Goal: Transaction & Acquisition: Purchase product/service

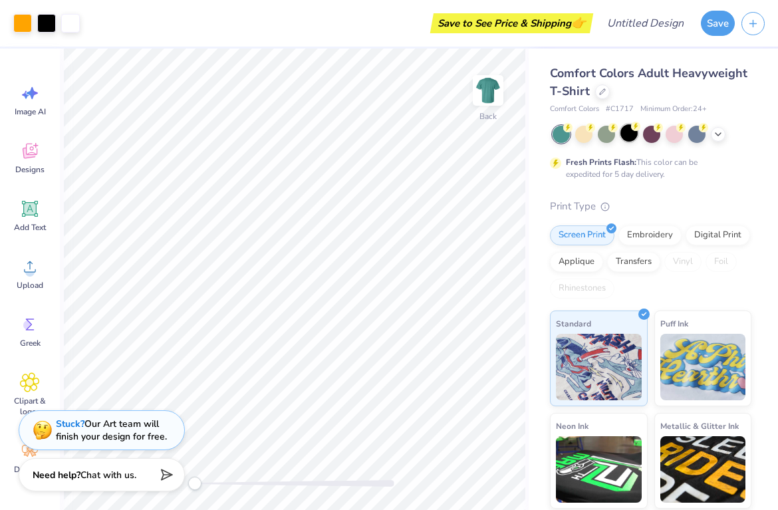
click at [635, 136] on div at bounding box center [629, 132] width 17 height 17
click at [505, 94] on img at bounding box center [488, 90] width 53 height 53
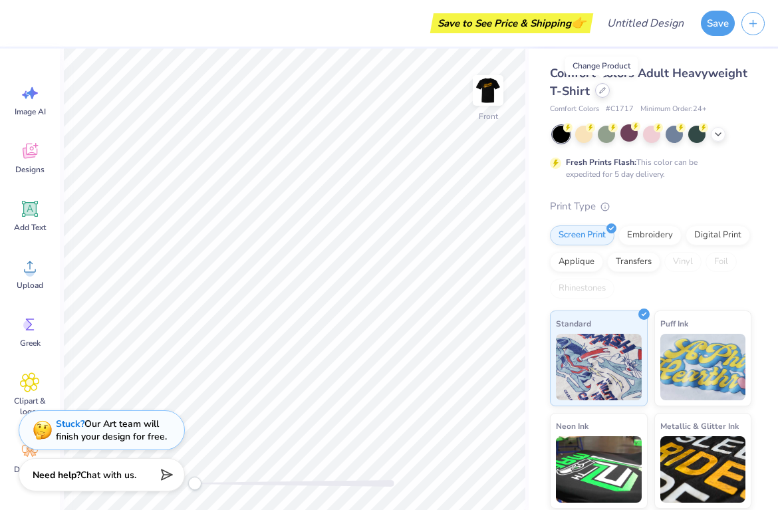
click at [603, 91] on icon at bounding box center [602, 90] width 7 height 7
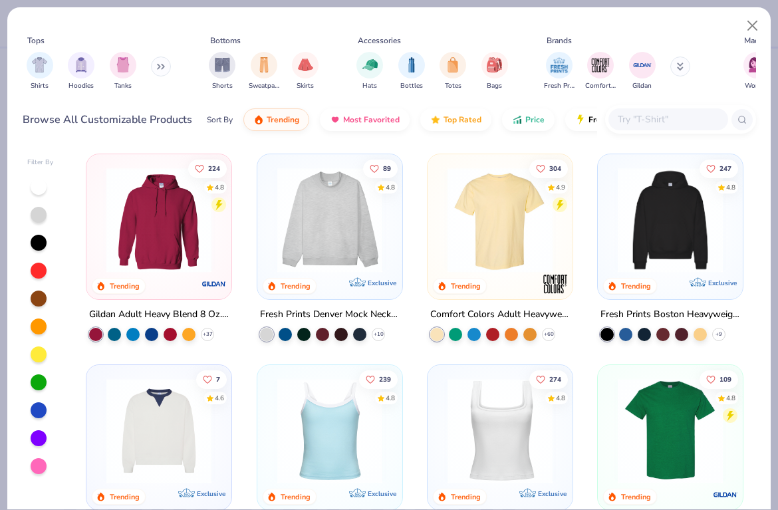
click at [640, 115] on input "text" at bounding box center [668, 119] width 102 height 15
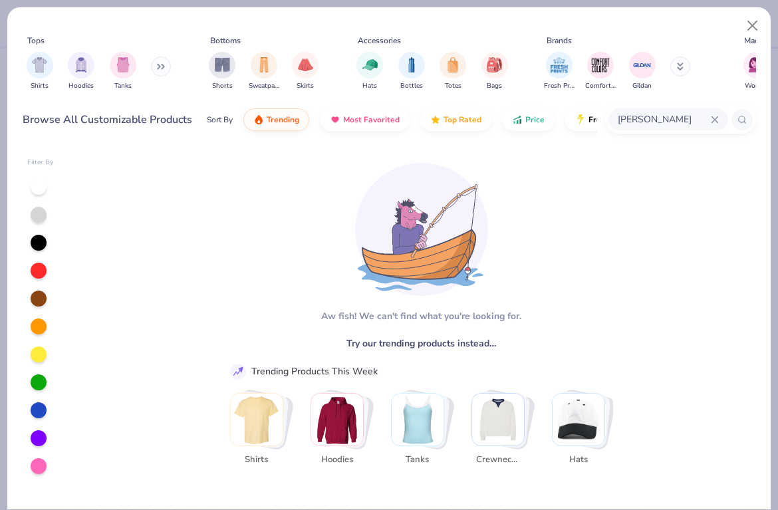
click at [499, 430] on img "Stack Card Button Crewnecks" at bounding box center [498, 420] width 52 height 52
click at [643, 124] on input "gildan crewneck" at bounding box center [664, 119] width 94 height 15
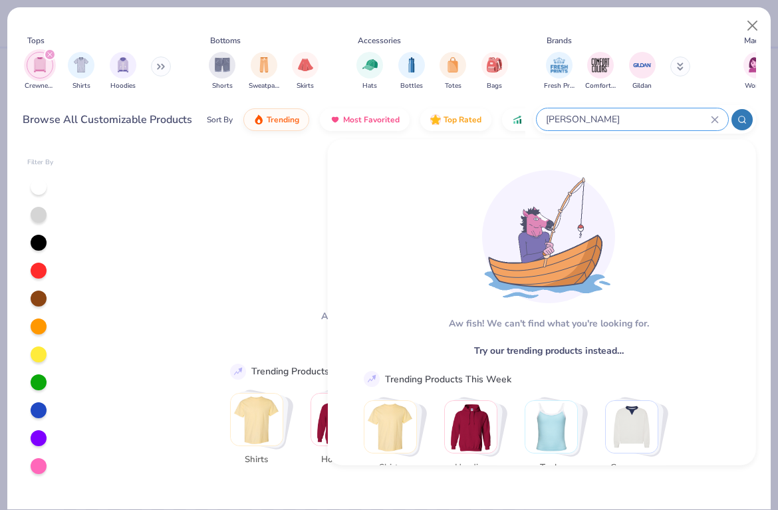
click at [563, 121] on input "gildan crewneck" at bounding box center [628, 119] width 166 height 15
type input "crewneck"
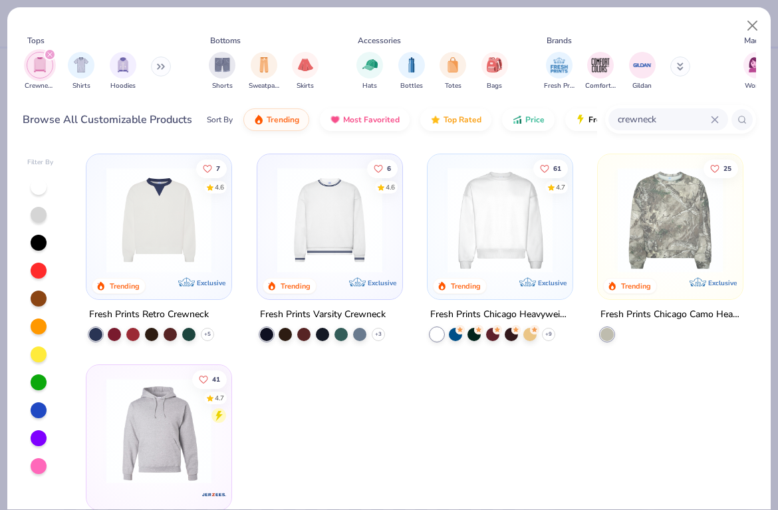
click at [525, 247] on img at bounding box center [500, 220] width 118 height 105
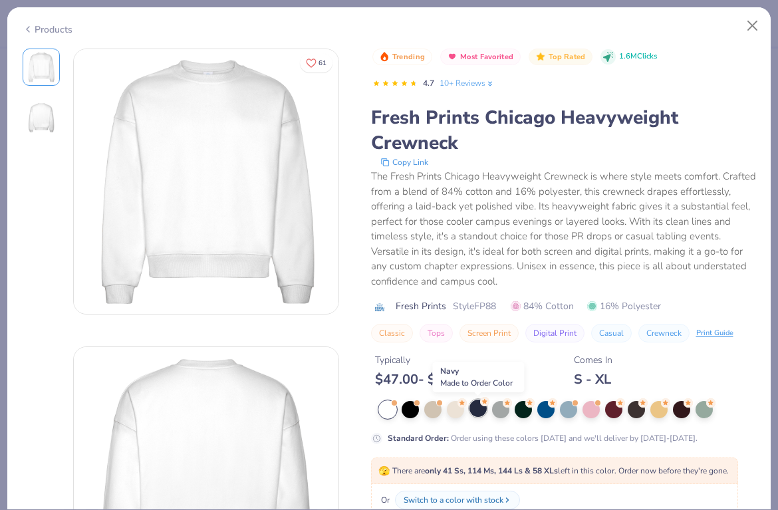
click at [476, 413] on div at bounding box center [478, 408] width 17 height 17
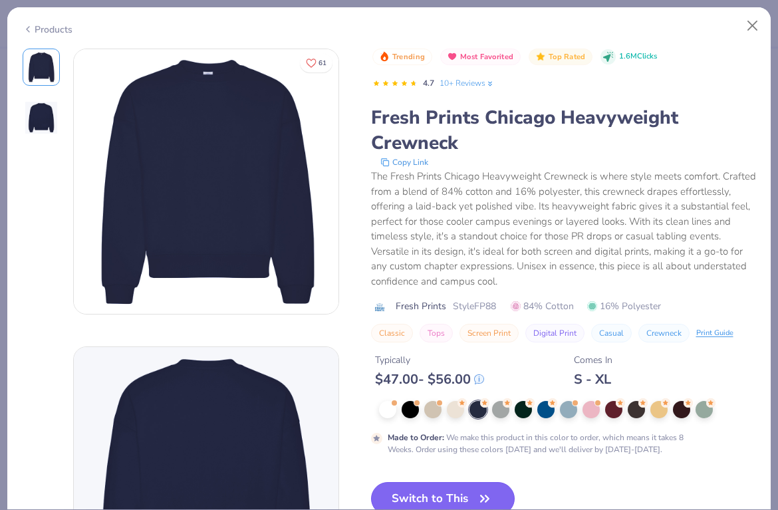
click at [468, 493] on button "Switch to This" at bounding box center [443, 498] width 144 height 33
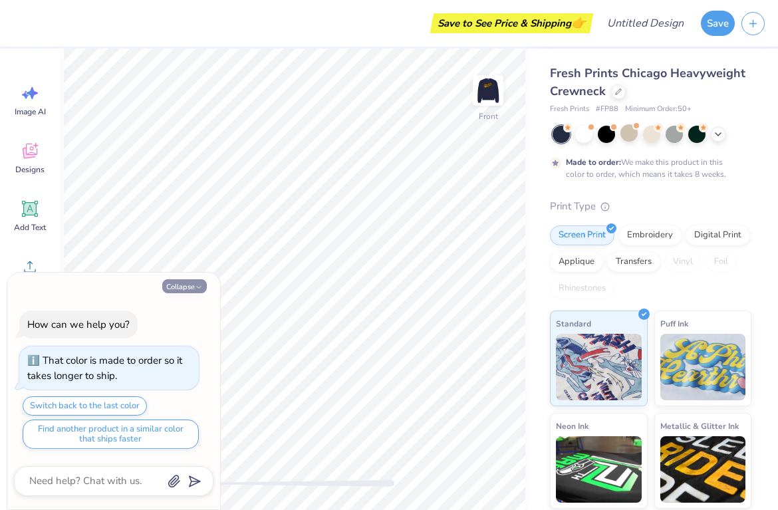
click at [187, 287] on button "Collapse" at bounding box center [184, 286] width 45 height 14
type textarea "x"
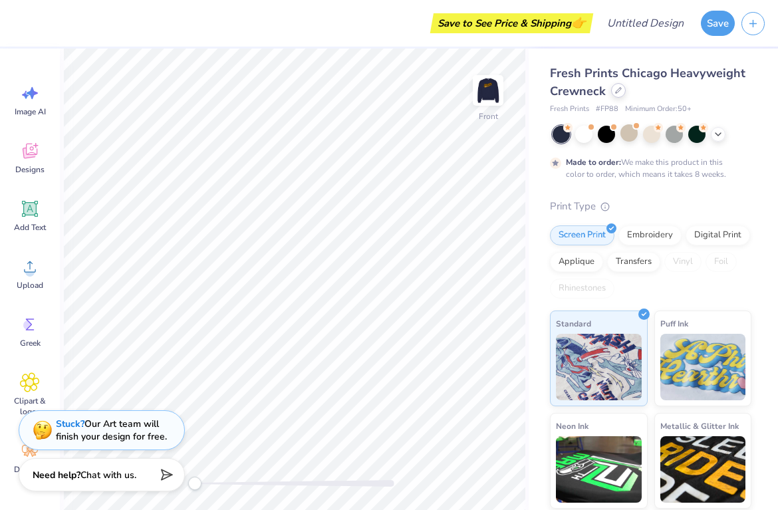
click at [619, 92] on icon at bounding box center [618, 90] width 7 height 7
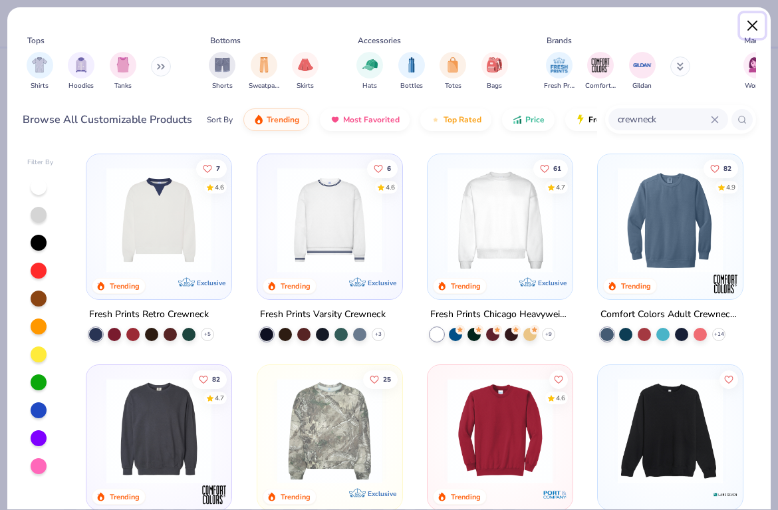
click at [744, 27] on button "Close" at bounding box center [753, 25] width 25 height 25
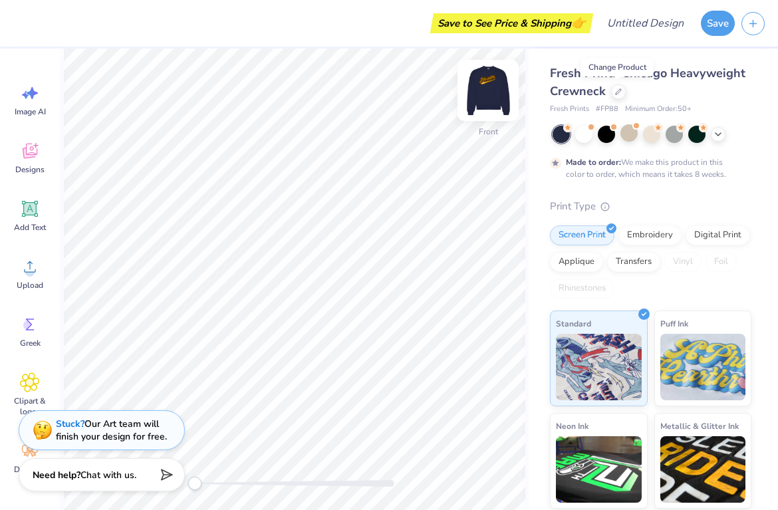
click at [486, 84] on img at bounding box center [488, 90] width 53 height 53
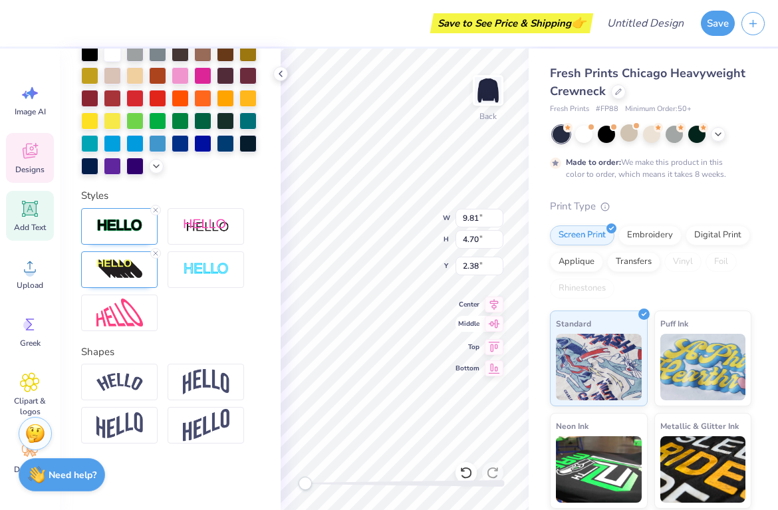
type textarea "Health"
type input "1.72"
type input "1.10"
type input "6.61"
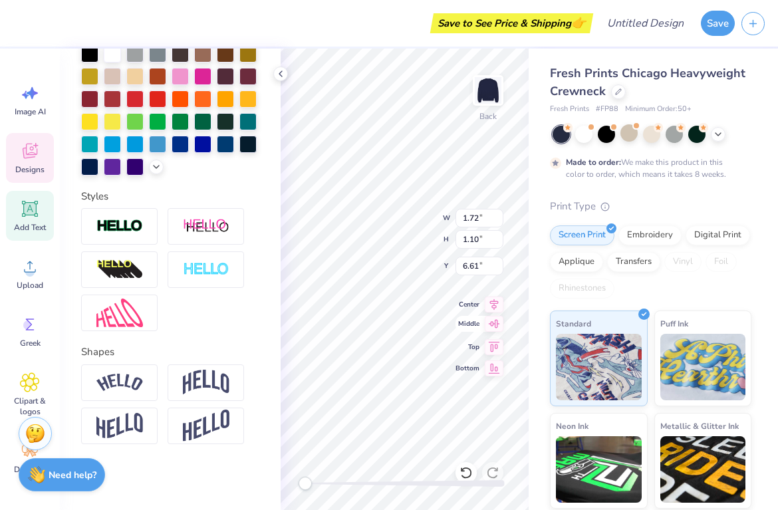
scroll to position [0, 0]
type textarea "SMU Nutrition Awareness Club"
type input "8.38"
type input "2.92"
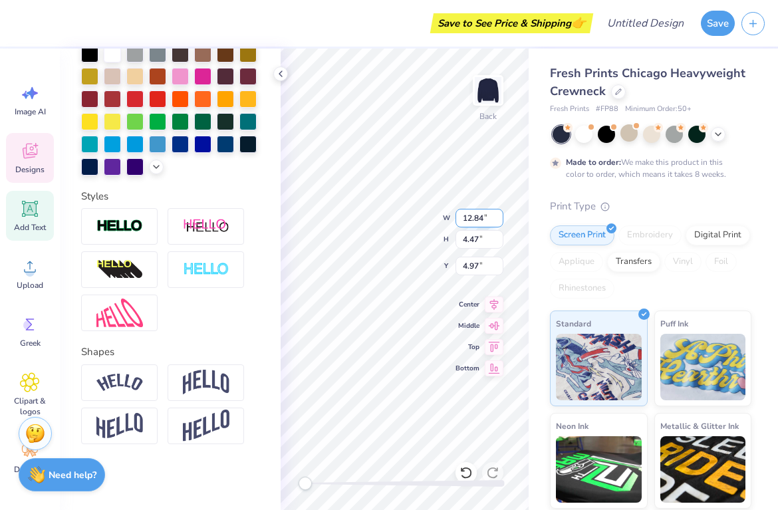
type input "4.85"
type input "7.58"
type input "2.64"
type input "4.71"
type input "9.43"
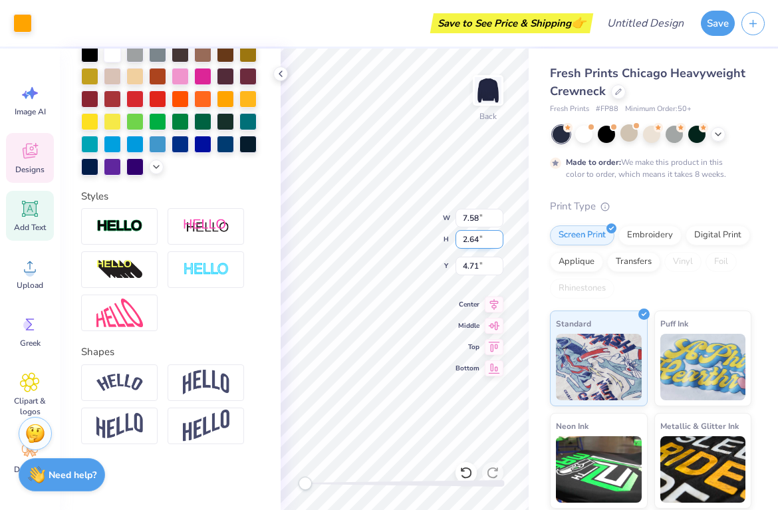
type input "4.56"
type input "3.65"
type input "9.76"
type input "4.71"
type input "3.49"
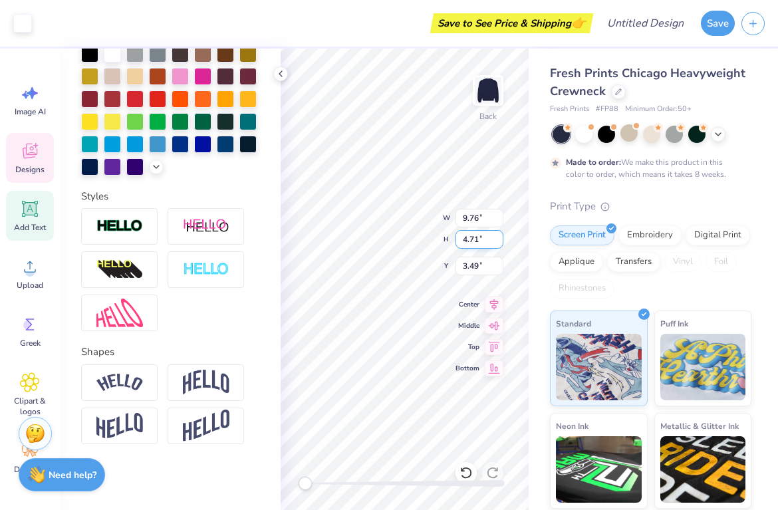
type input "7.58"
type input "2.64"
type input "5.13"
type input "6.57"
type input "2.28"
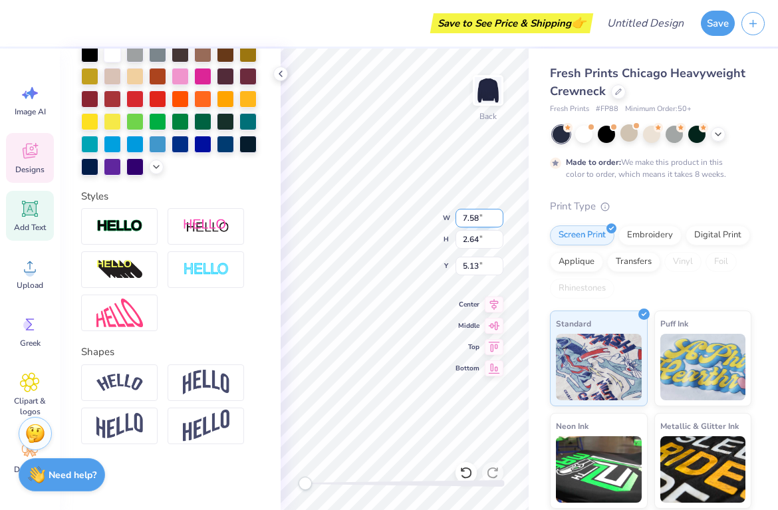
type input "5.33"
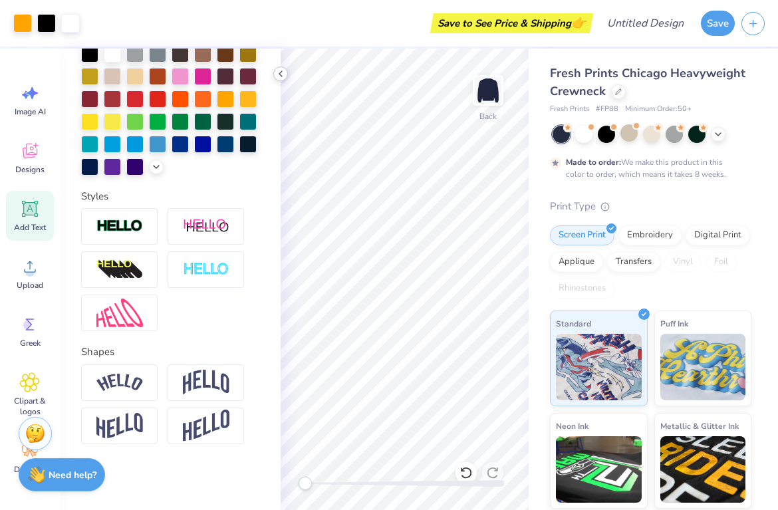
click at [281, 74] on icon at bounding box center [280, 74] width 11 height 11
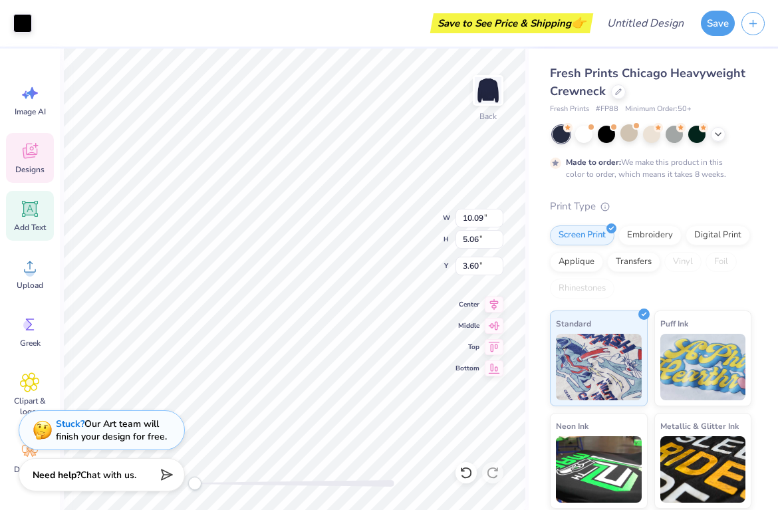
type input "10.09"
type input "5.06"
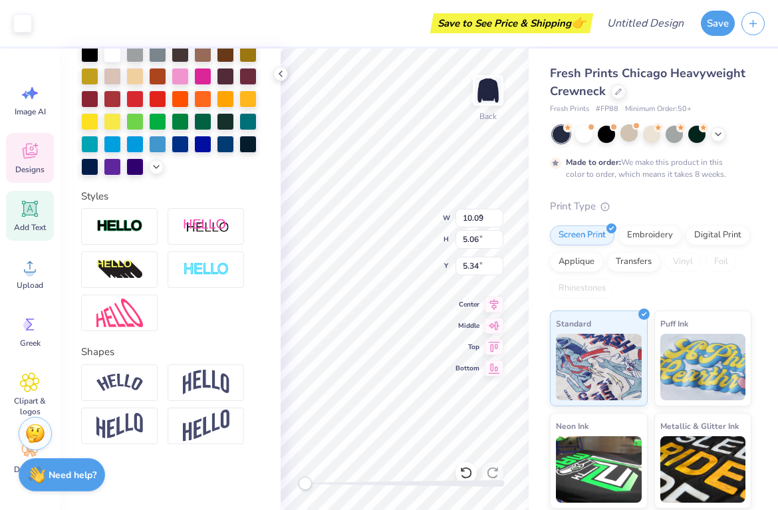
type input "6.54"
type input "2.38"
type input "5.34"
type input "6.72"
type input "2.45"
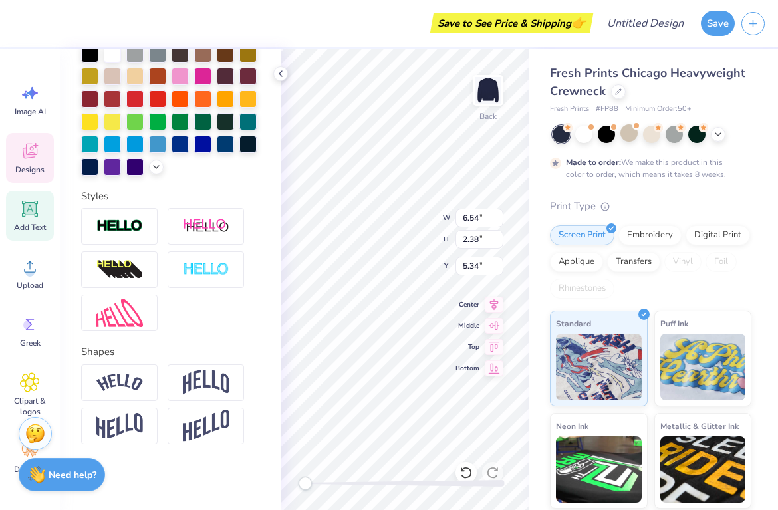
type input "5.33"
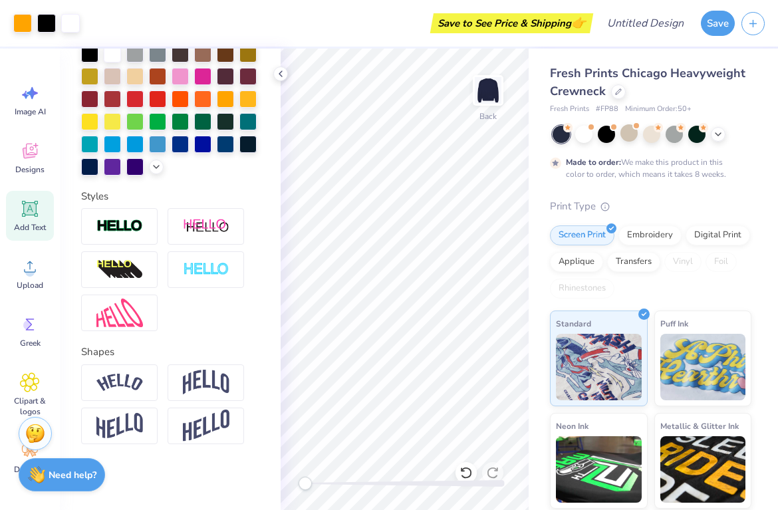
click at [325, 47] on div "Art colors Save to See Price & Shipping 👉 Design Title Save Image AI Designs Ad…" at bounding box center [389, 255] width 778 height 510
click at [278, 75] on icon at bounding box center [280, 74] width 11 height 11
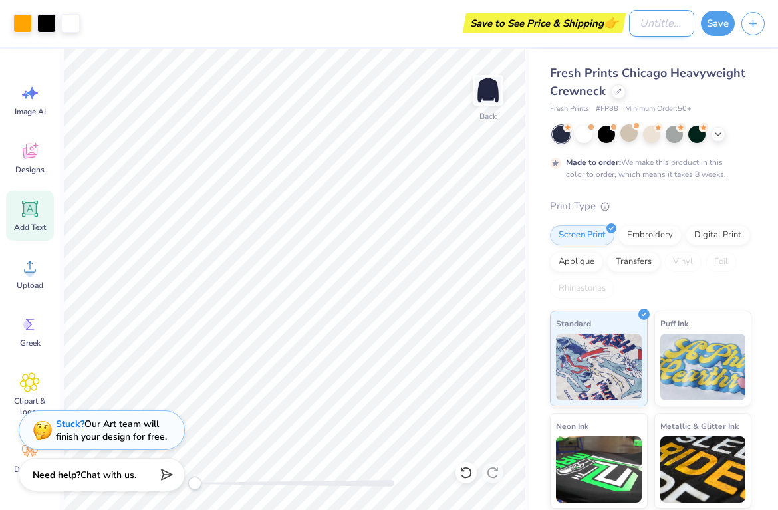
click at [655, 25] on input "Design Title" at bounding box center [661, 23] width 65 height 27
type input "idea"
click at [723, 20] on button "Save" at bounding box center [718, 21] width 34 height 25
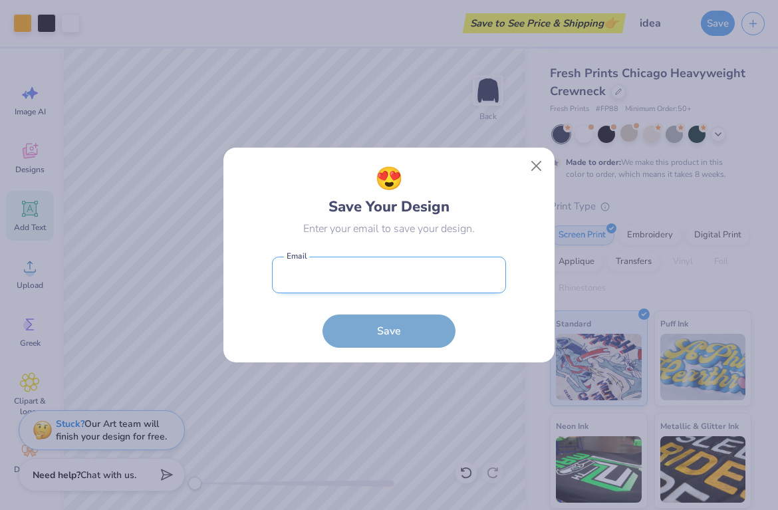
click at [428, 283] on input "email" at bounding box center [389, 275] width 234 height 37
type input "jugstueve@gmail.com"
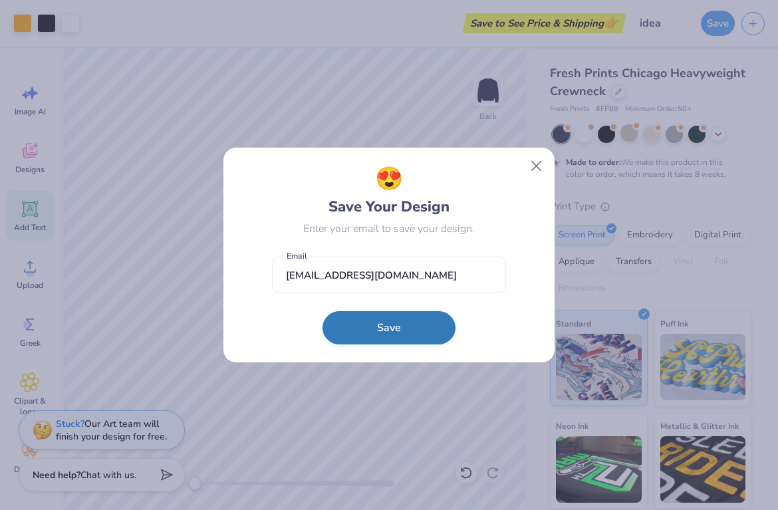
click at [406, 329] on button "Save" at bounding box center [389, 327] width 133 height 33
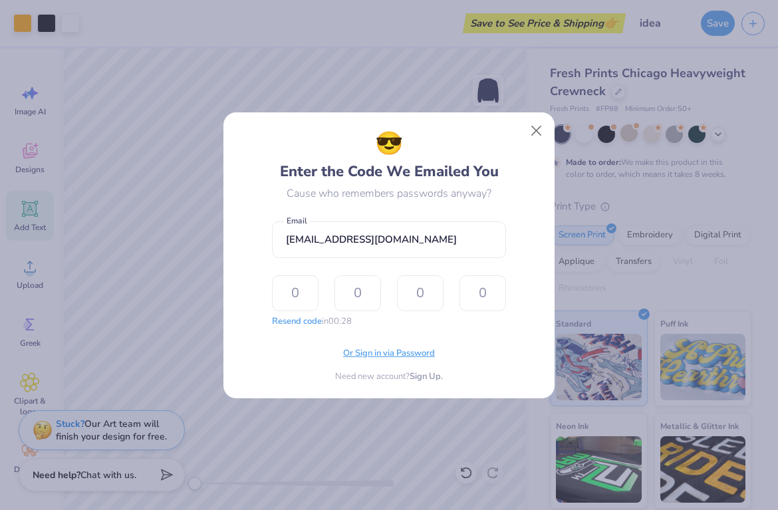
click at [393, 351] on span "Or Sign in via Password" at bounding box center [389, 353] width 92 height 13
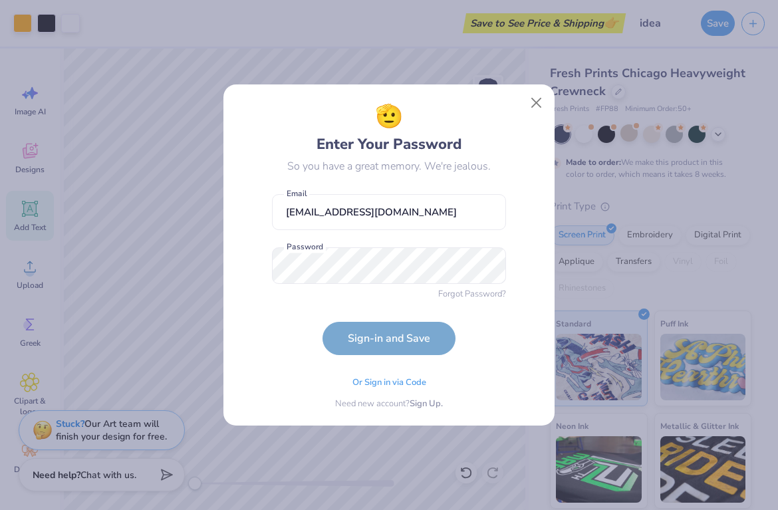
click at [372, 247] on form "jugstueve@gmail.com Email Password is a required field Password Forgot Password…" at bounding box center [389, 272] width 234 height 168
click at [413, 381] on div "Or Sign in via Code Need new account? Sign Up." at bounding box center [389, 390] width 234 height 42
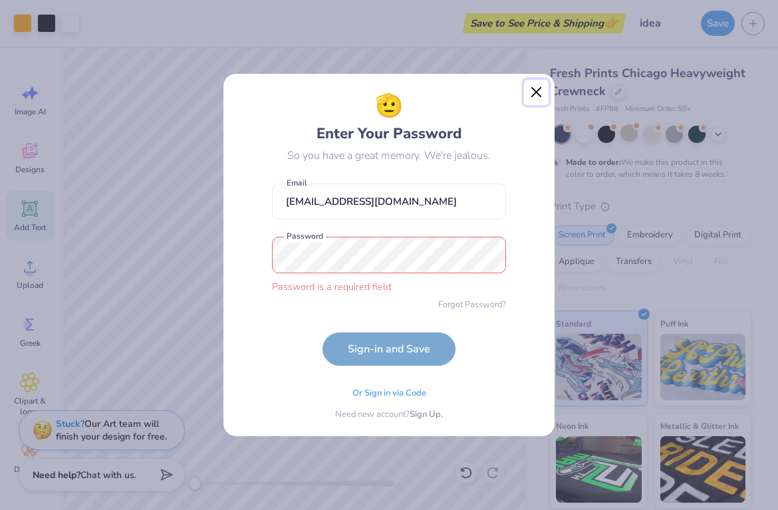
click at [539, 89] on button "Close" at bounding box center [536, 92] width 25 height 25
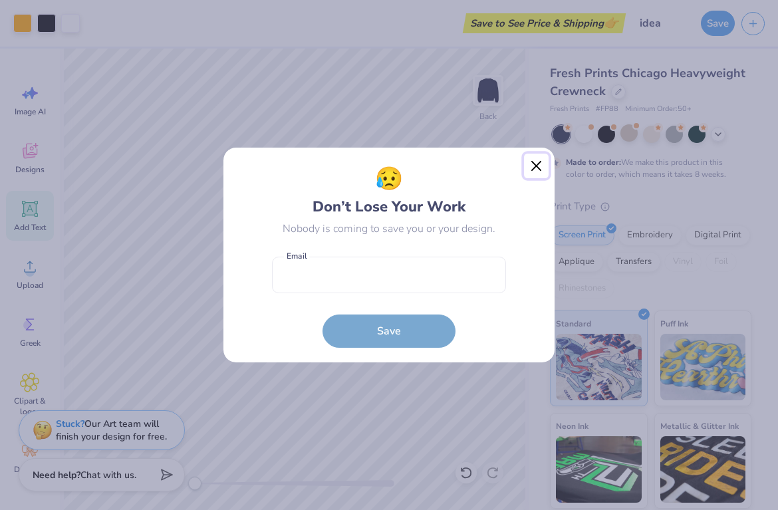
click at [540, 166] on button "Close" at bounding box center [536, 166] width 25 height 25
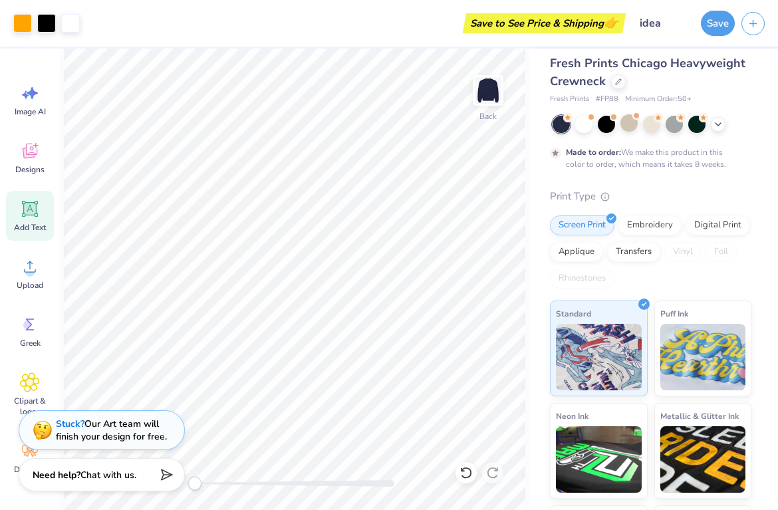
scroll to position [0, 0]
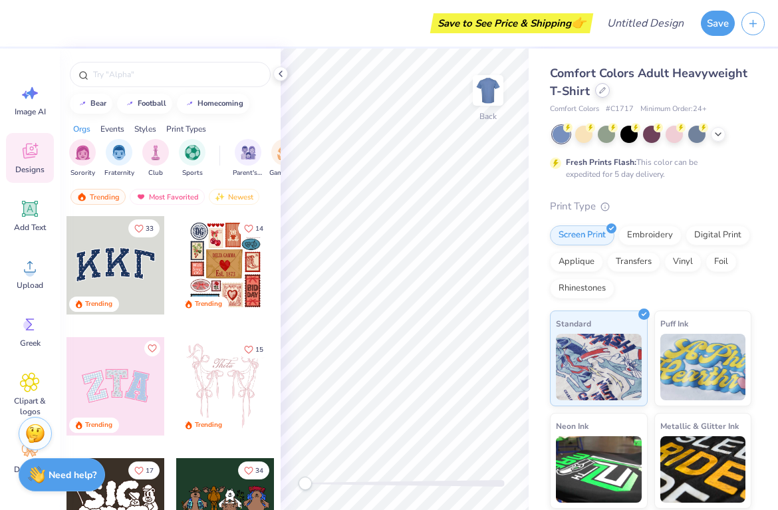
click at [601, 93] on icon at bounding box center [602, 90] width 7 height 7
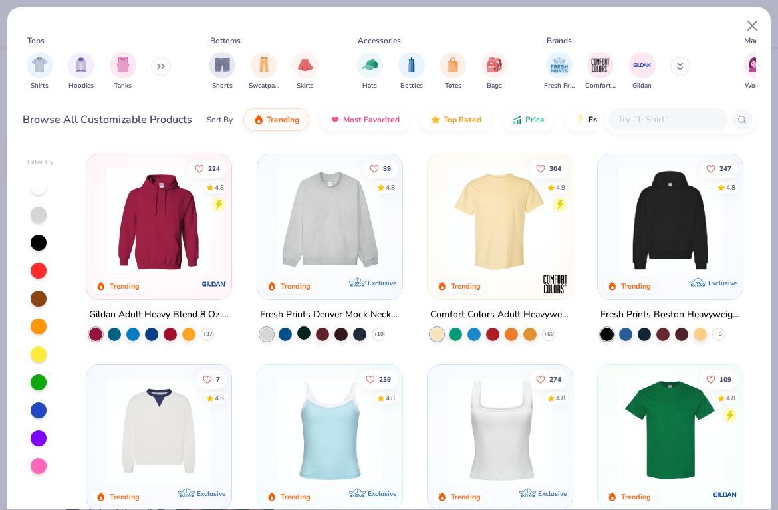
click at [299, 335] on div at bounding box center [303, 333] width 13 height 13
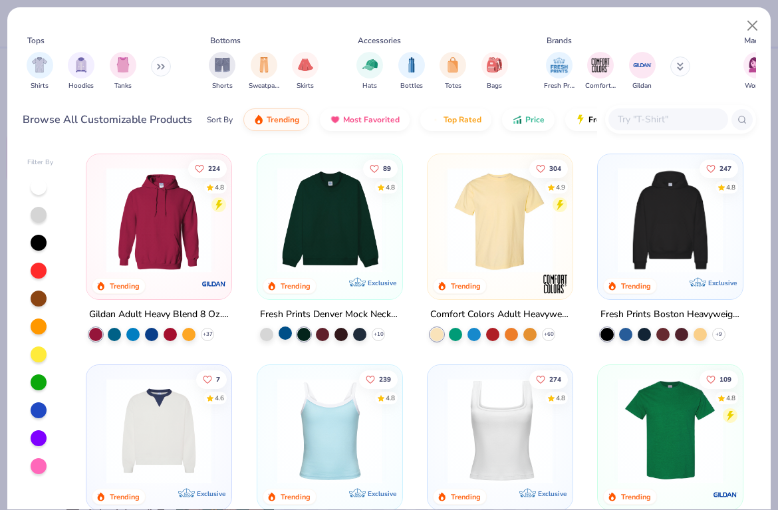
click at [285, 331] on div at bounding box center [285, 333] width 13 height 13
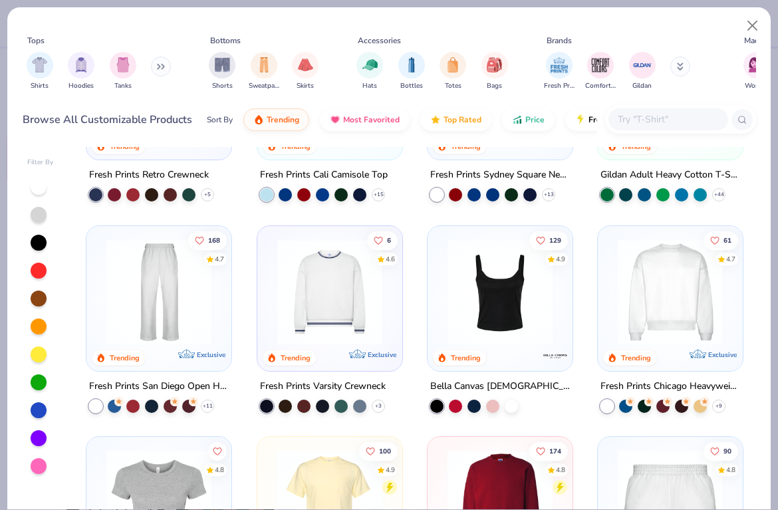
scroll to position [372, 0]
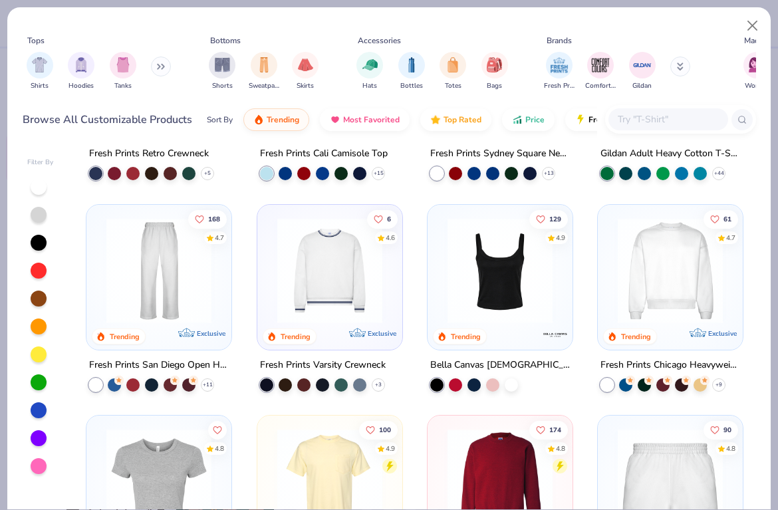
click at [659, 273] on img at bounding box center [670, 270] width 118 height 105
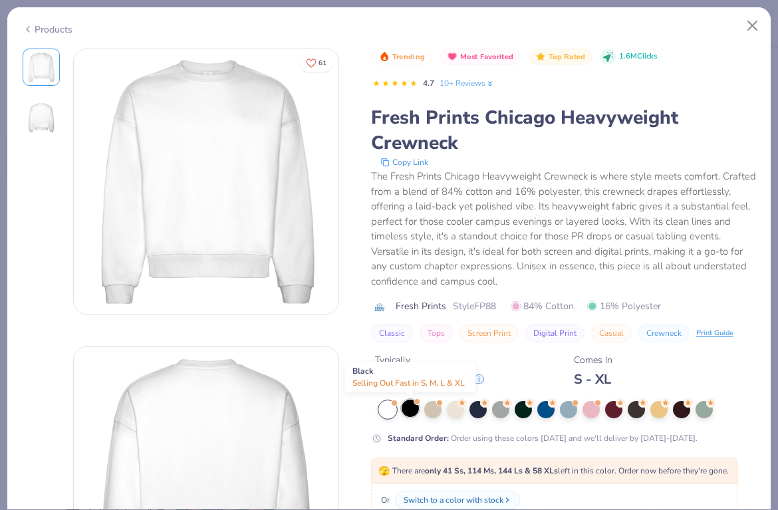
click at [411, 411] on div at bounding box center [410, 408] width 17 height 17
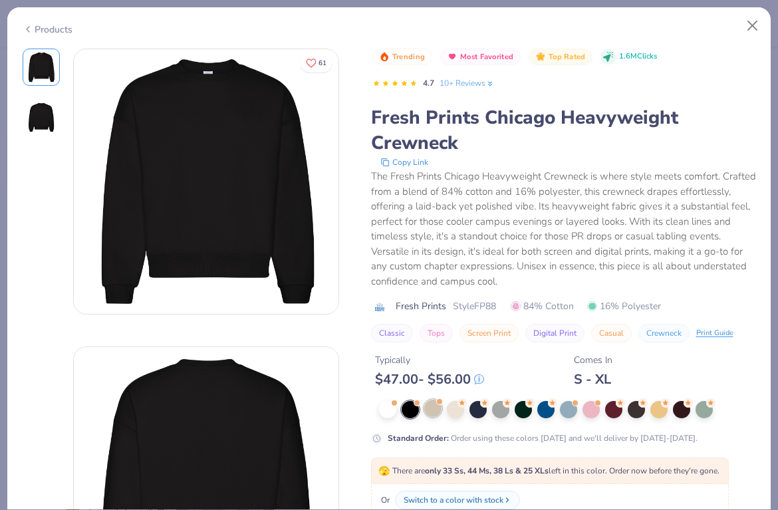
click at [432, 411] on div at bounding box center [432, 408] width 17 height 17
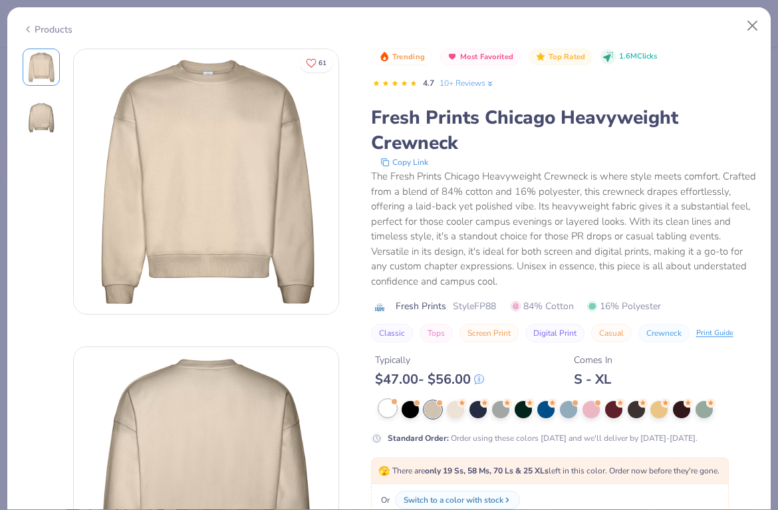
click at [389, 410] on div at bounding box center [387, 408] width 17 height 17
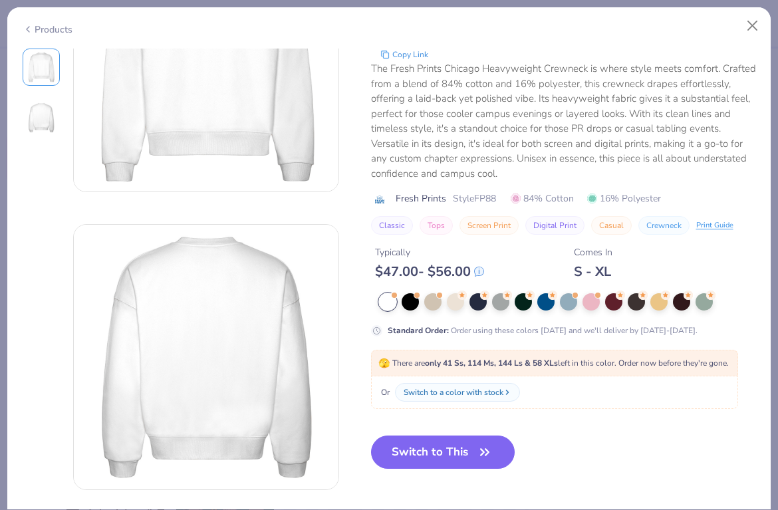
scroll to position [127, 0]
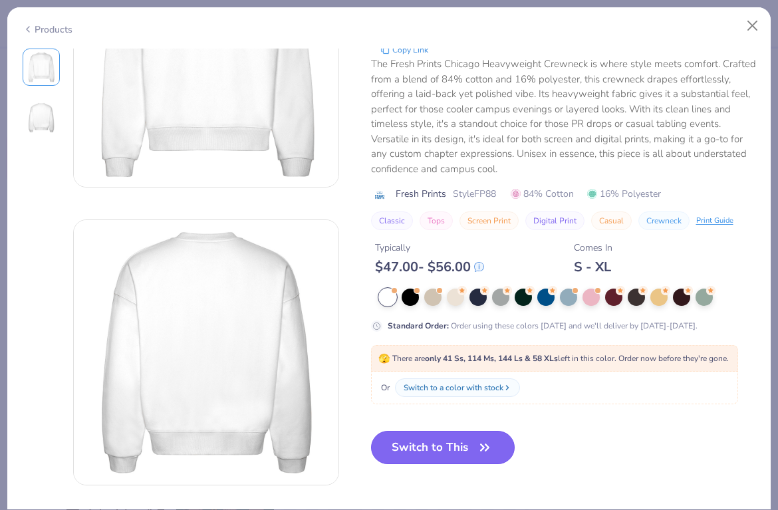
click at [449, 438] on button "Switch to This" at bounding box center [443, 447] width 144 height 33
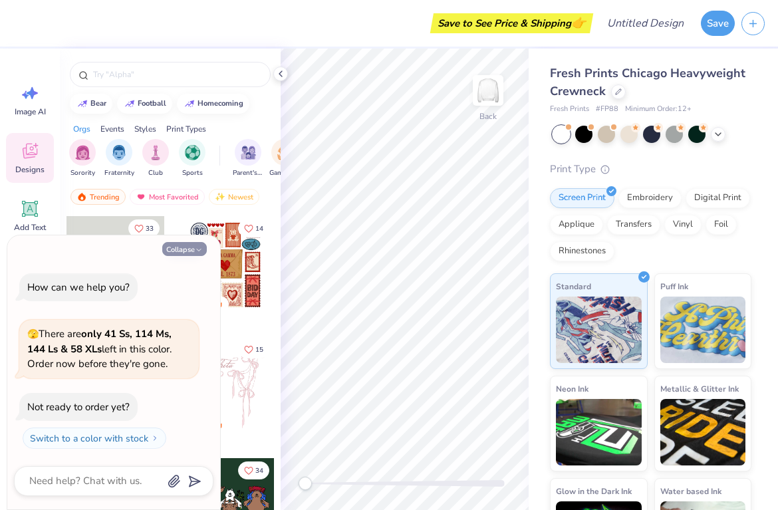
click at [194, 249] on button "Collapse" at bounding box center [184, 249] width 45 height 14
type textarea "x"
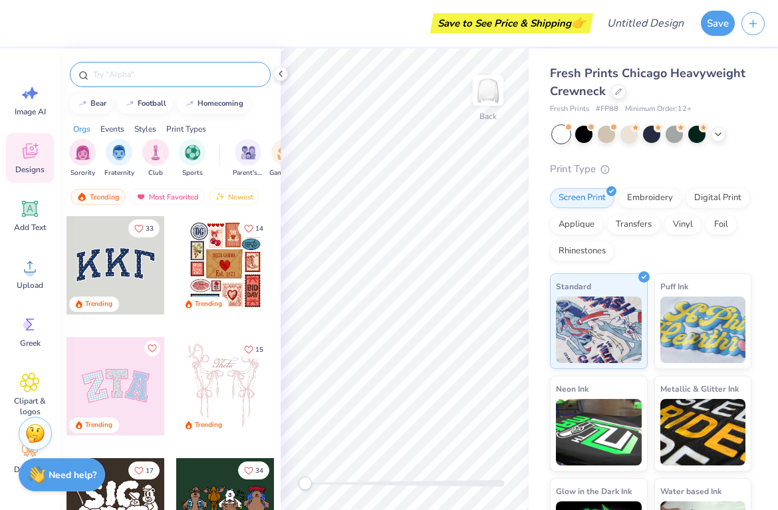
click at [138, 73] on input "text" at bounding box center [177, 74] width 170 height 13
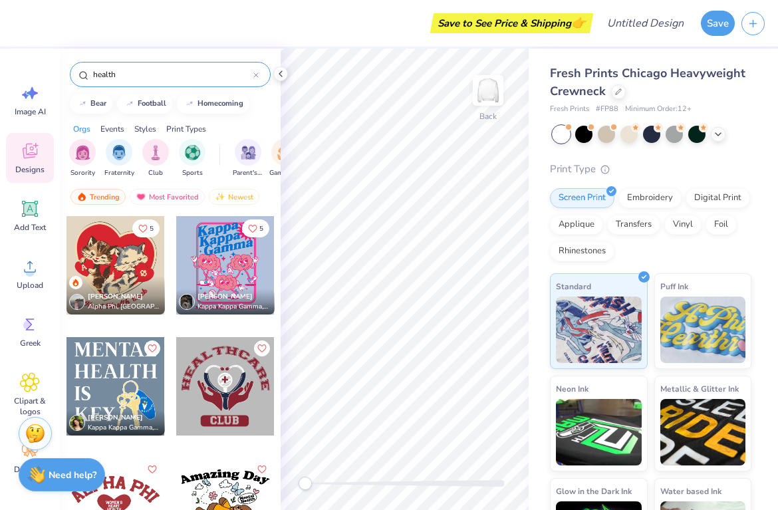
click at [116, 69] on input "health" at bounding box center [173, 74] width 162 height 13
type input "nutrition"
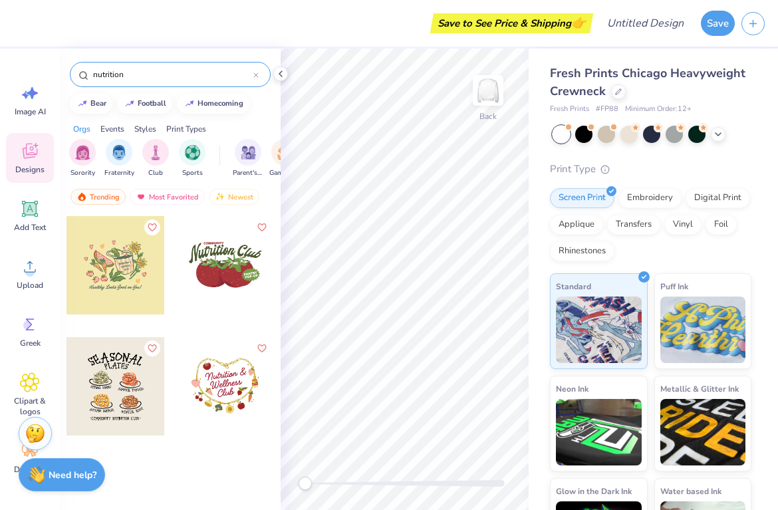
click at [115, 71] on input "nutrition" at bounding box center [173, 74] width 162 height 13
click at [218, 265] on div at bounding box center [225, 265] width 98 height 98
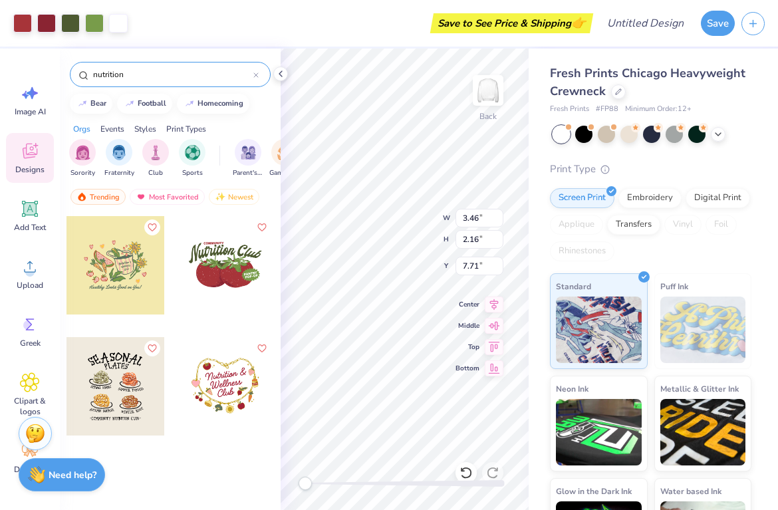
type input "3.46"
type input "2.16"
type input "7.71"
type input "1.32"
type input "0.64"
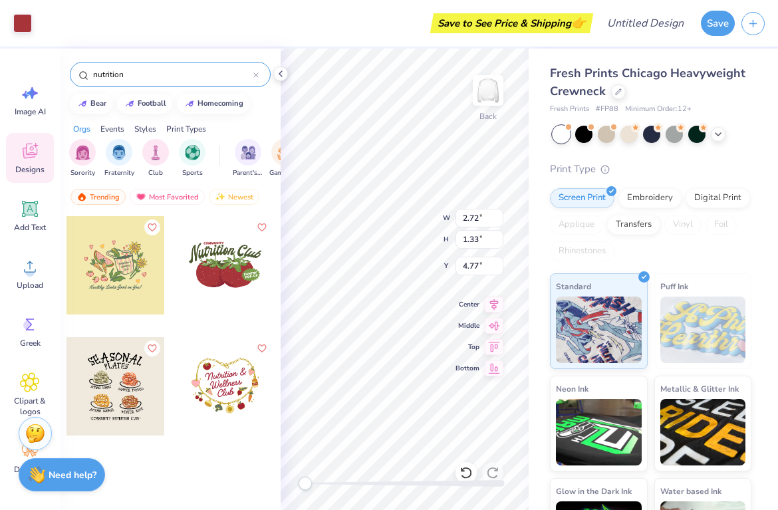
type input "4.80"
click at [466, 472] on icon at bounding box center [466, 472] width 13 height 13
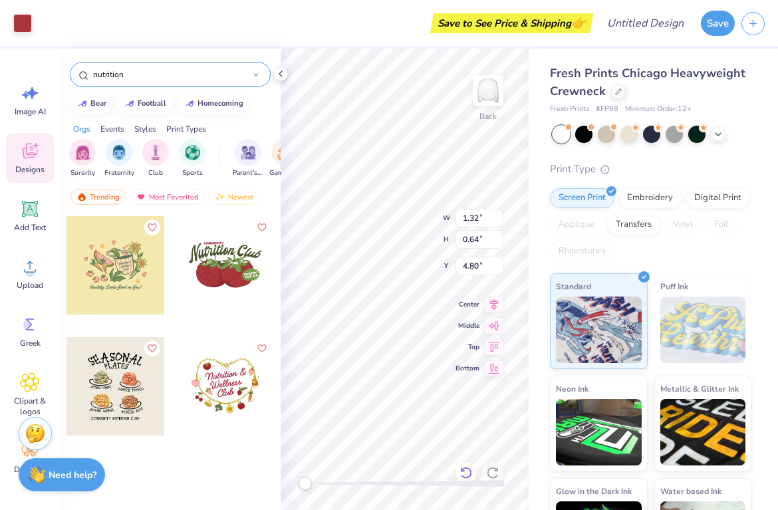
click at [466, 472] on icon at bounding box center [466, 472] width 13 height 13
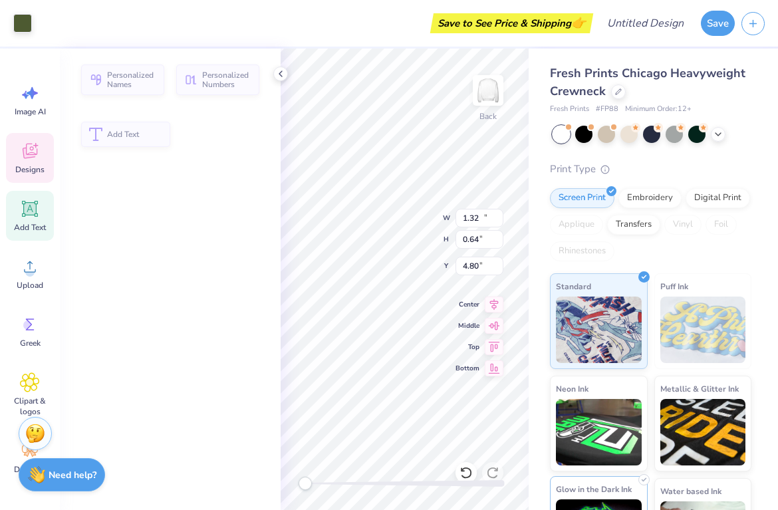
type input "10.99"
type input "3.06"
type input "3.13"
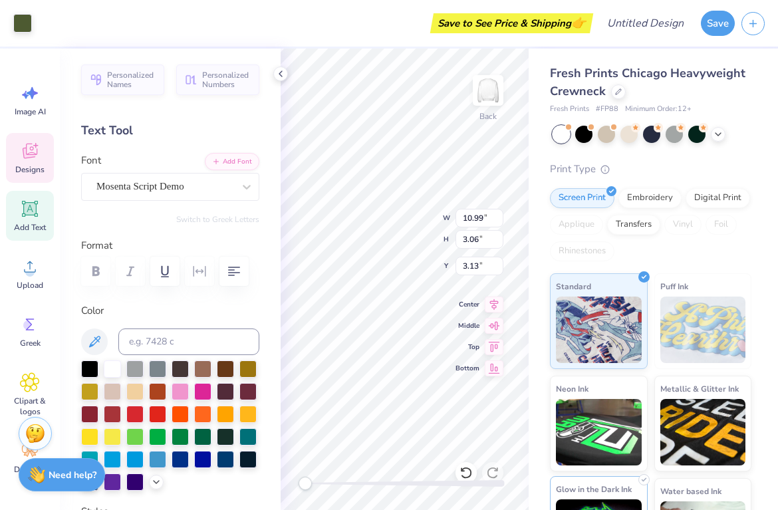
scroll to position [0, 3]
click at [381, 19] on div "Save to See Price & Shipping 👉" at bounding box center [305, 23] width 570 height 47
click at [639, 237] on div "Screen Print Embroidery Digital Print Applique Transfers Vinyl Foil Rhinestones" at bounding box center [651, 224] width 202 height 73
type input "3.00"
type input "0.37"
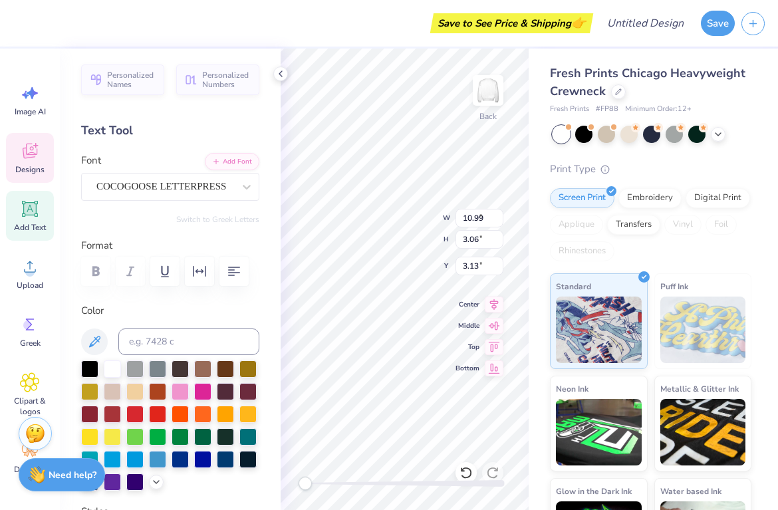
type input "3.00"
click at [759, 94] on div "Fresh Prints Chicago Heavyweight Crewneck Fresh Prints # FP88 Minimum Order: 12…" at bounding box center [653, 312] width 249 height 526
type textarea "COMSMUMUNITY"
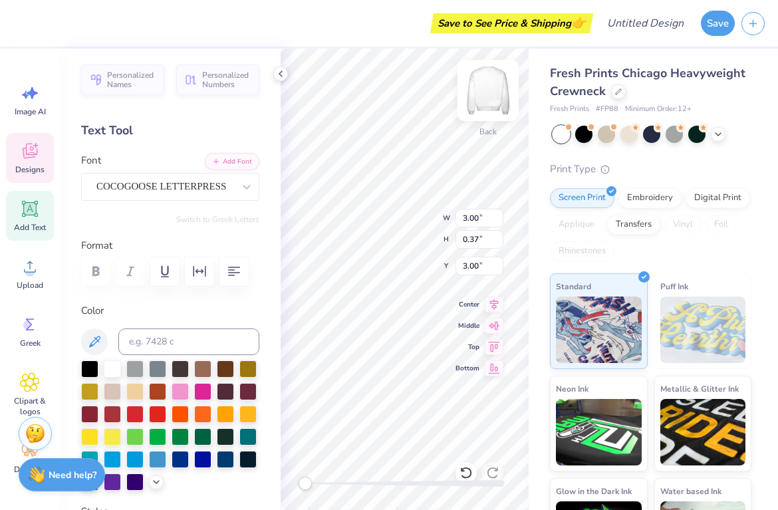
click at [345, 38] on div "Save to See Price & Shipping 👉" at bounding box center [305, 23] width 570 height 47
click at [768, 170] on div "Fresh Prints Chicago Heavyweight Crewneck Fresh Prints # FP88 Minimum Order: 12…" at bounding box center [653, 312] width 249 height 526
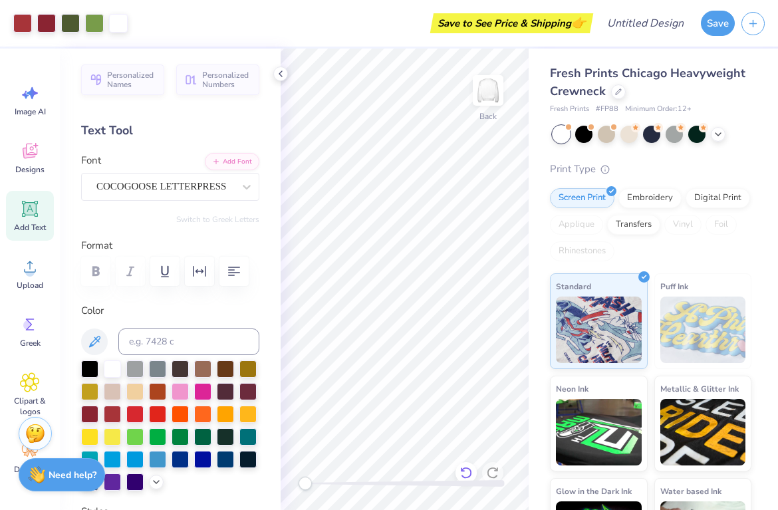
click at [463, 470] on icon at bounding box center [466, 472] width 13 height 13
click at [468, 470] on icon at bounding box center [466, 472] width 13 height 13
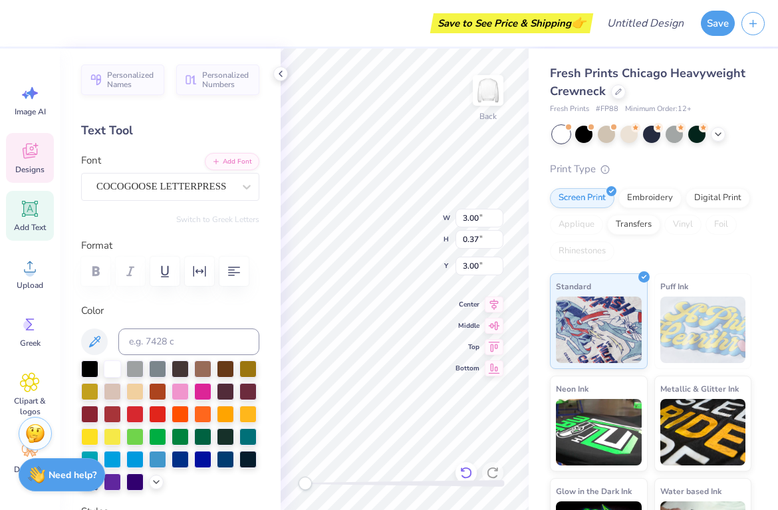
scroll to position [0, 3]
type textarea "C"
type textarea "SMU STUDENT"
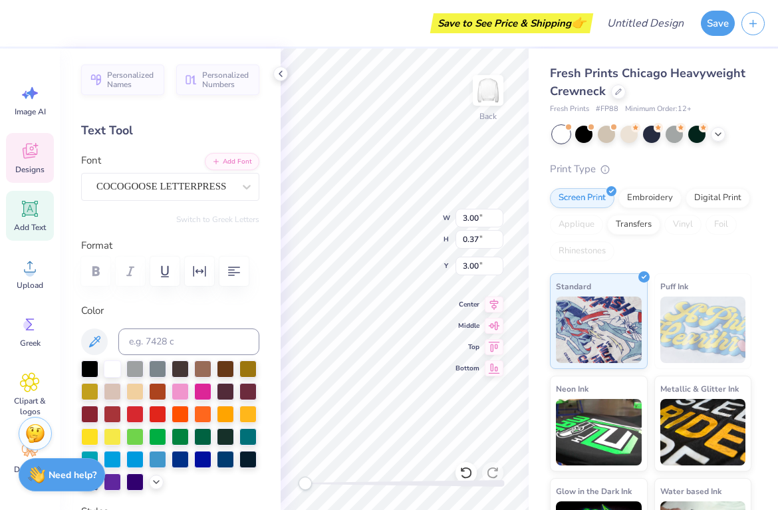
click at [349, 24] on div "Save to See Price & Shipping 👉" at bounding box center [305, 23] width 570 height 47
click at [731, 151] on div "Fresh Prints Chicago Heavyweight Crewneck Fresh Prints # FP88 Minimum Order: 12…" at bounding box center [651, 320] width 202 height 510
type input "10.99"
type input "3.06"
type input "3.13"
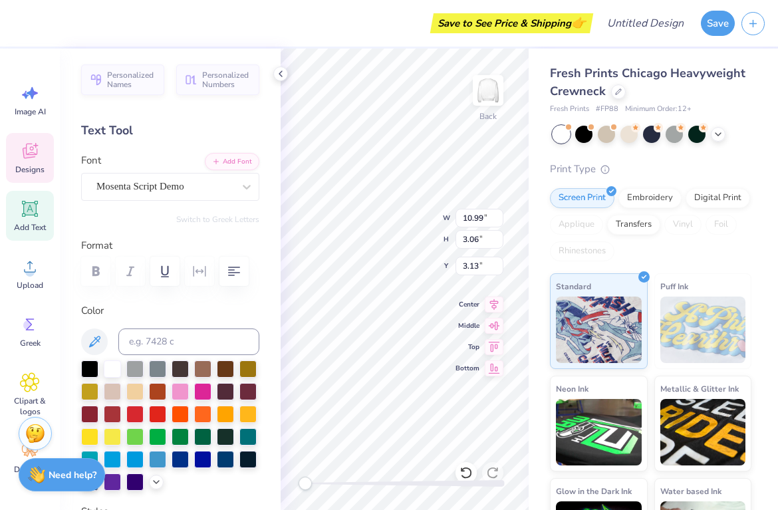
click at [280, 73] on icon at bounding box center [280, 74] width 11 height 11
click at [276, 74] on div "Personalized Names Personalized Numbers Text Tool Add Font Font Mosenta Script …" at bounding box center [170, 280] width 221 height 462
click at [341, 19] on div "Save to See Price & Shipping 👉" at bounding box center [305, 23] width 570 height 47
type input "3.41"
type input "0.38"
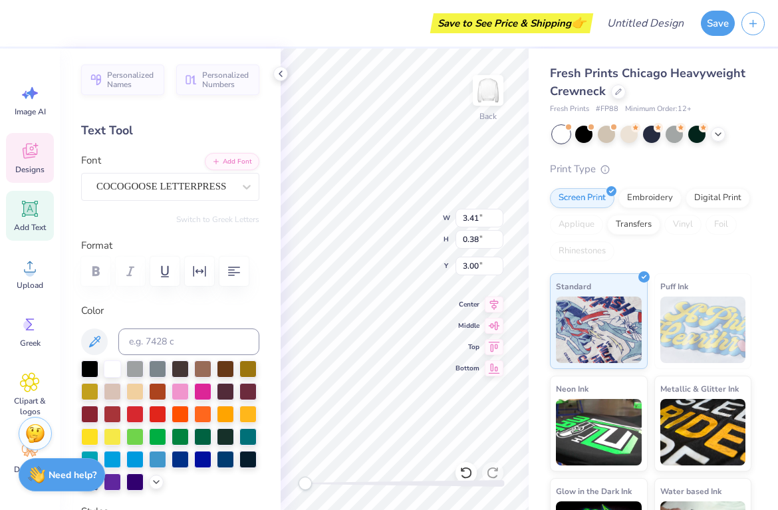
type input "3.00"
click at [380, 8] on div "Save to See Price & Shipping 👉" at bounding box center [305, 23] width 570 height 47
click at [458, 231] on input "0.38" at bounding box center [480, 239] width 48 height 19
click at [282, 74] on icon at bounding box center [280, 74] width 11 height 11
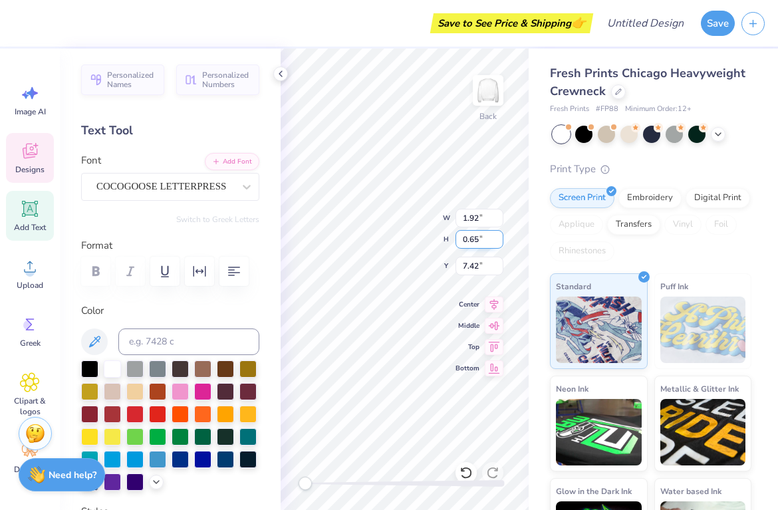
type textarea "Dall"
click at [277, 73] on icon at bounding box center [280, 74] width 11 height 11
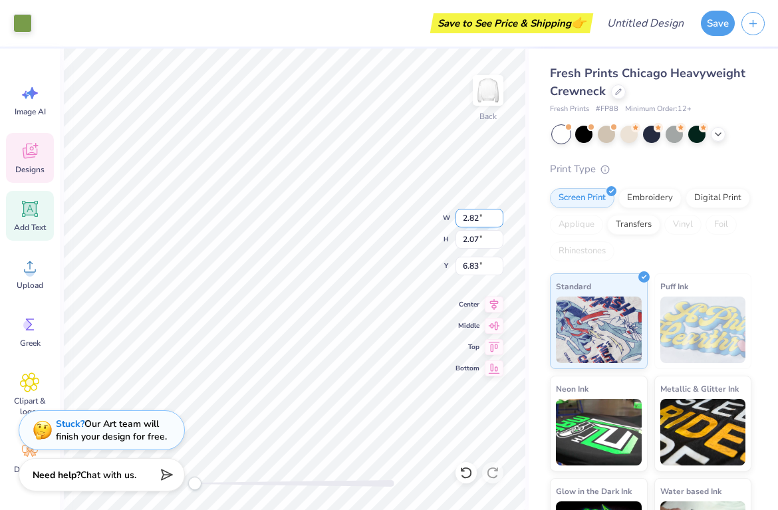
type input "2.82"
type input "2.07"
type input "6.83"
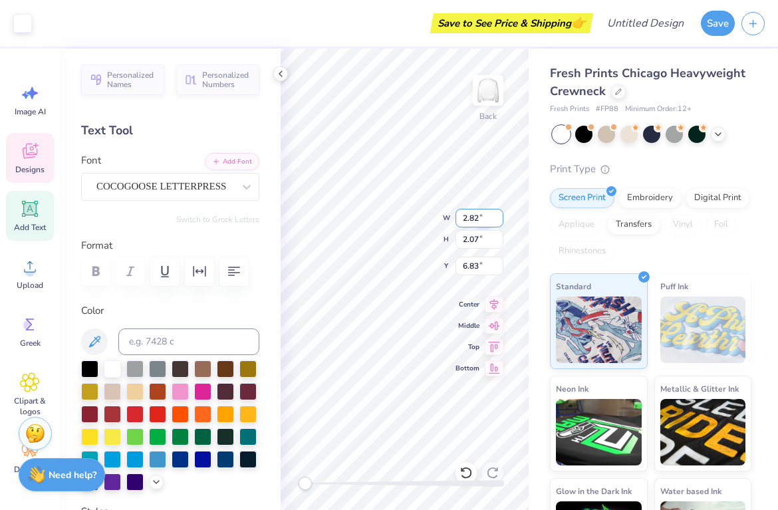
type input "1.88"
type input "0.63"
type input "7.87"
type textarea "P"
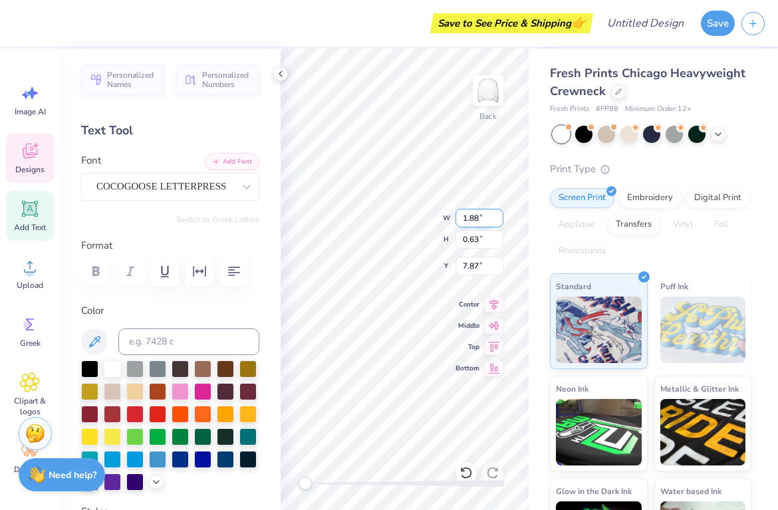
type textarea "TEXAS"
click at [383, 27] on div "Save to See Price & Shipping 👉" at bounding box center [305, 23] width 570 height 47
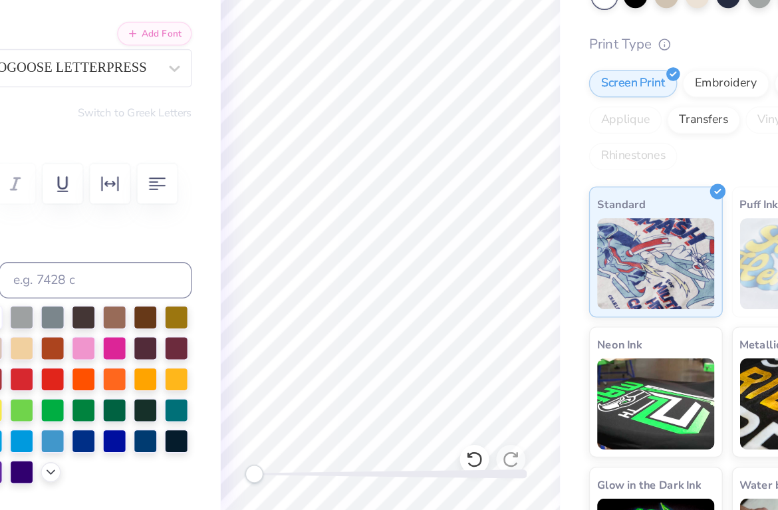
click at [466, 228] on div "Back" at bounding box center [405, 280] width 248 height 462
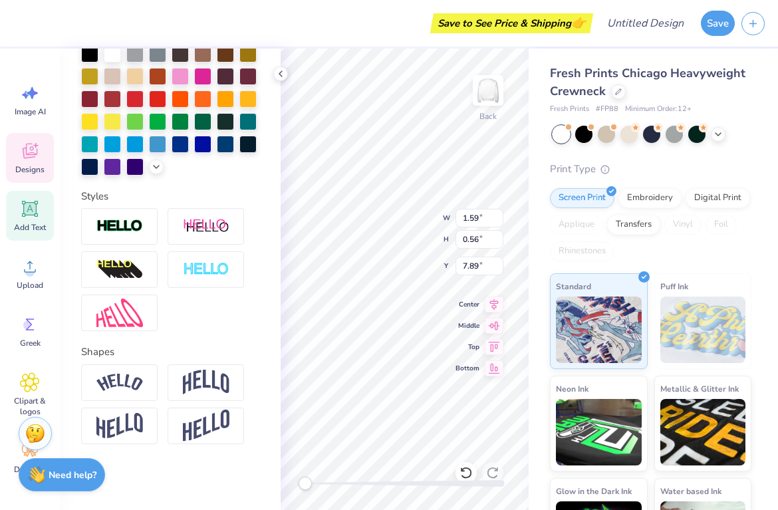
scroll to position [0, 0]
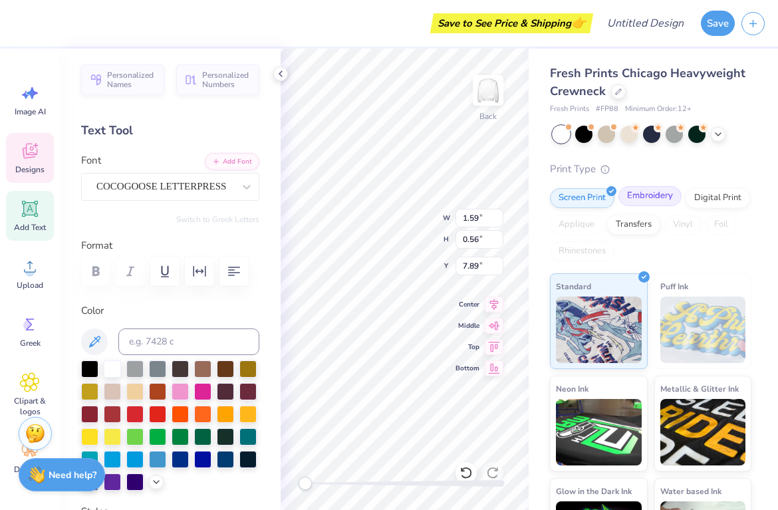
click at [621, 204] on div "Screen Print Embroidery Digital Print Applique Transfers Vinyl Foil Rhinestones" at bounding box center [651, 224] width 202 height 73
type input "8.64"
type input "4.22"
type input "5.66"
type input "1.59"
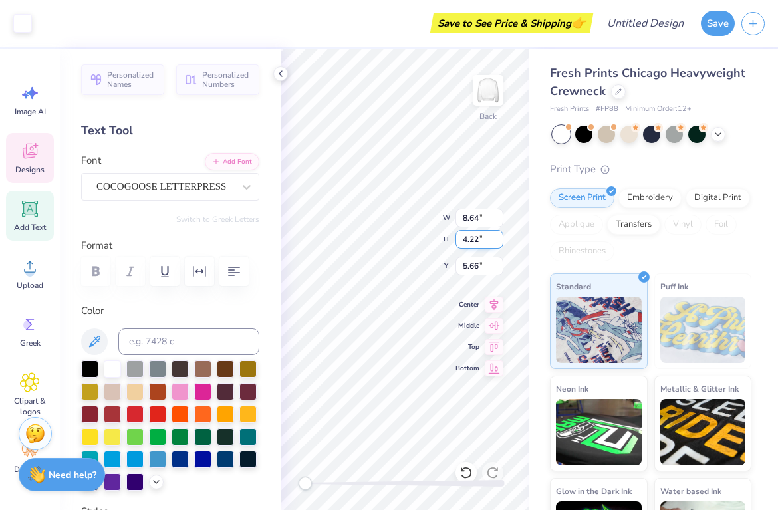
type input "0.56"
type input "7.89"
type input "1.43"
type input "0.51"
click at [464, 472] on icon at bounding box center [466, 472] width 13 height 13
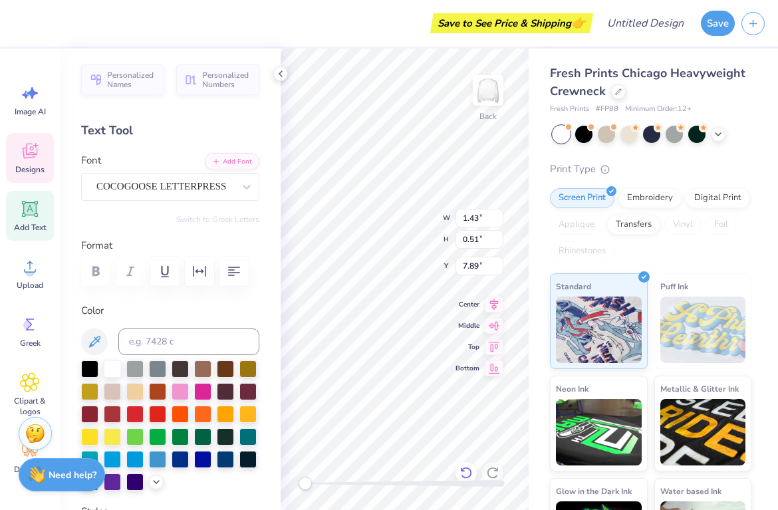
click at [465, 472] on icon at bounding box center [466, 472] width 13 height 13
click at [465, 471] on icon at bounding box center [466, 472] width 13 height 13
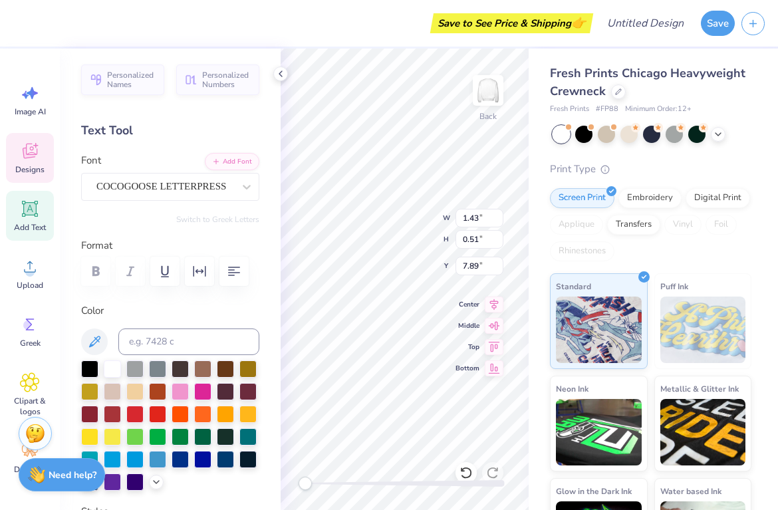
click at [465, 471] on icon at bounding box center [466, 472] width 13 height 13
click at [555, 157] on div "Fresh Prints Chicago Heavyweight Crewneck Fresh Prints # FP88 Minimum Order: 12…" at bounding box center [651, 320] width 202 height 510
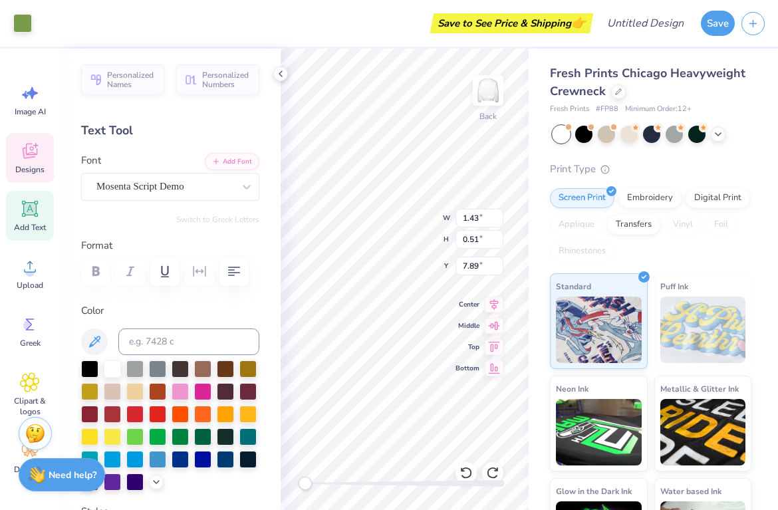
type input "7.51"
type input "2.88"
type input "4.63"
click at [279, 76] on icon at bounding box center [280, 74] width 11 height 11
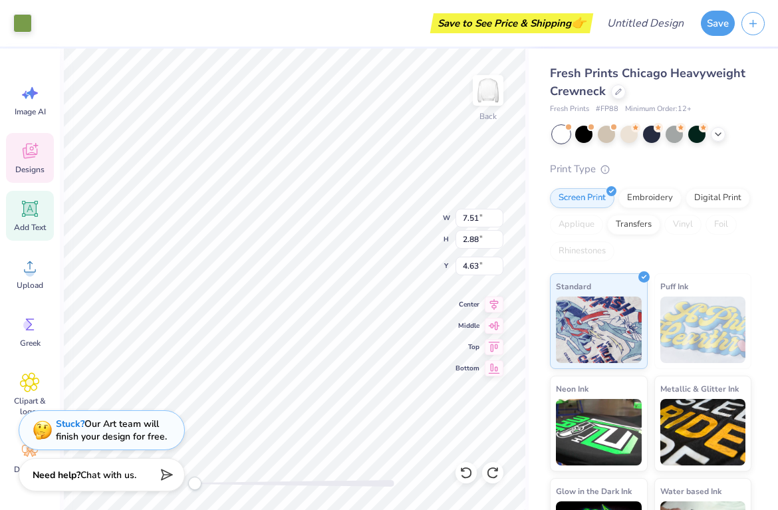
click at [534, 69] on div "Fresh Prints Chicago Heavyweight Crewneck Fresh Prints # FP88 Minimum Order: 12…" at bounding box center [653, 312] width 249 height 526
click at [528, 53] on div "Back W 7.51 7.51 " H 2.88 2.88 " Y 4.63 4.63 " Center Middle Top Bottom" at bounding box center [294, 280] width 469 height 462
type input "2.82"
type input "2.07"
type input "6.89"
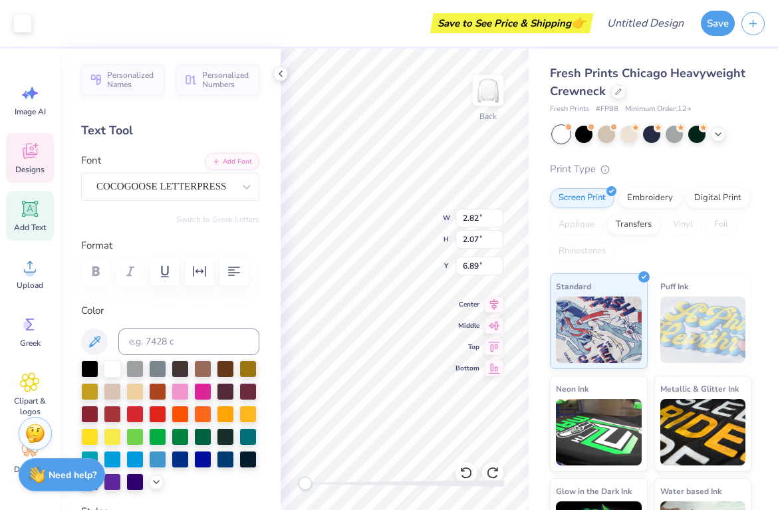
type input "1.92"
type input "0.65"
type input "7.42"
type textarea "DALLAS,"
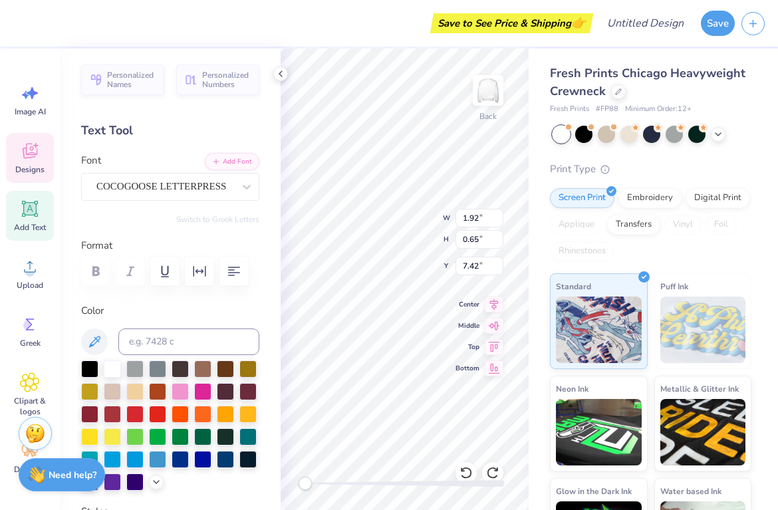
click at [353, 22] on div "Save to See Price & Shipping 👉" at bounding box center [305, 23] width 570 height 47
click at [578, 58] on div "Fresh Prints Chicago Heavyweight Crewneck Fresh Prints # FP88 Minimum Order: 12…" at bounding box center [653, 312] width 249 height 526
click at [536, 214] on div "Fresh Prints Chicago Heavyweight Crewneck Fresh Prints # FP88 Minimum Order: 12…" at bounding box center [653, 312] width 249 height 526
type input "10.99"
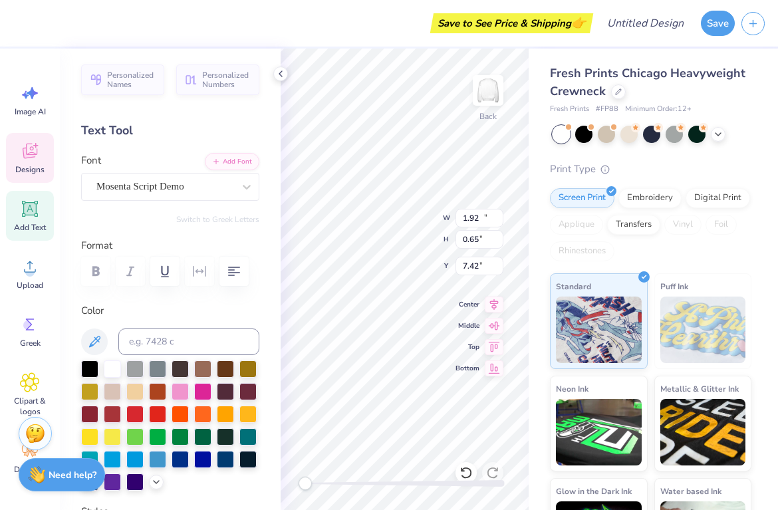
type input "3.06"
type input "3.13"
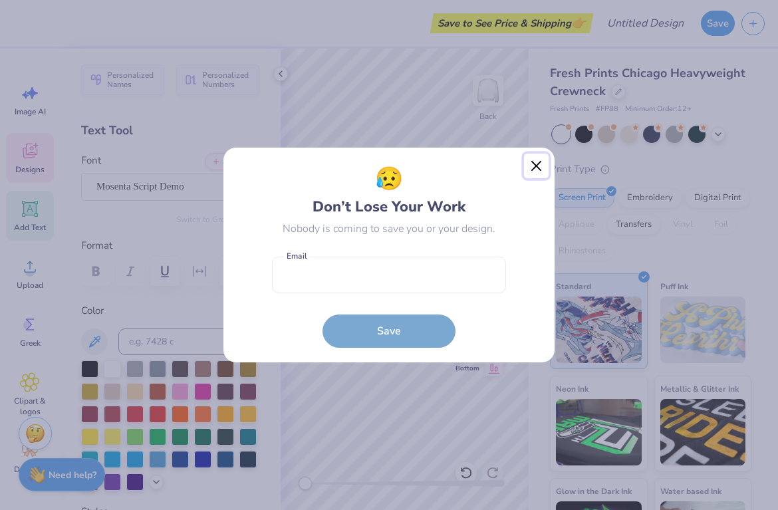
click at [535, 166] on button "Close" at bounding box center [536, 166] width 25 height 25
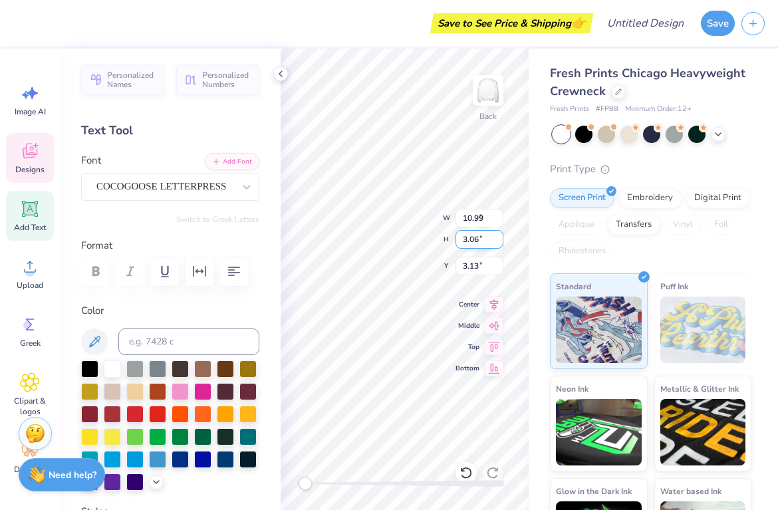
type input "1.88"
type input "0.63"
type input "7.87"
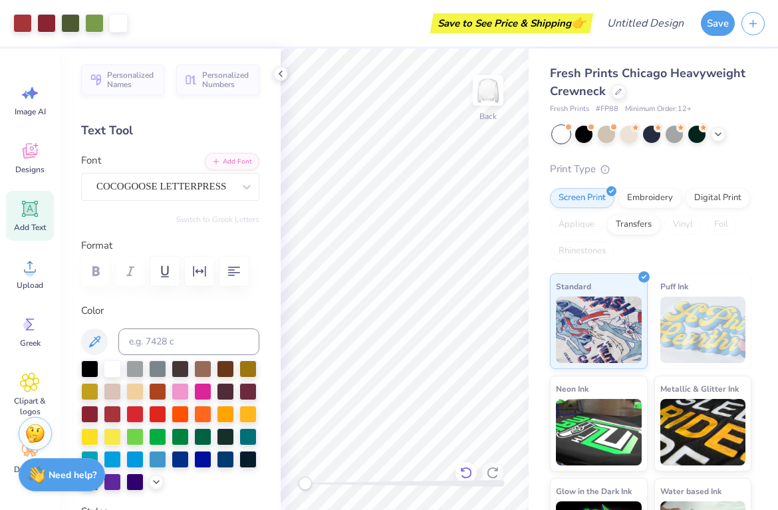
click at [468, 470] on icon at bounding box center [466, 472] width 13 height 13
click at [464, 232] on div "Back" at bounding box center [405, 280] width 248 height 462
click at [467, 226] on div "Back" at bounding box center [405, 280] width 248 height 462
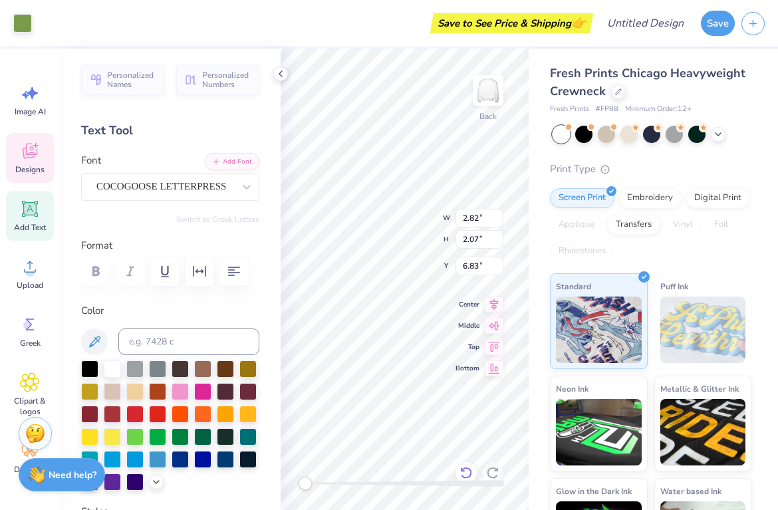
click at [473, 233] on div "W 2.82 2.82 " H 2.07 2.07 "" at bounding box center [472, 229] width 61 height 40
click at [473, 233] on input "2.07" at bounding box center [480, 239] width 48 height 19
type input "1.88"
type input "0.63"
type input "7.73"
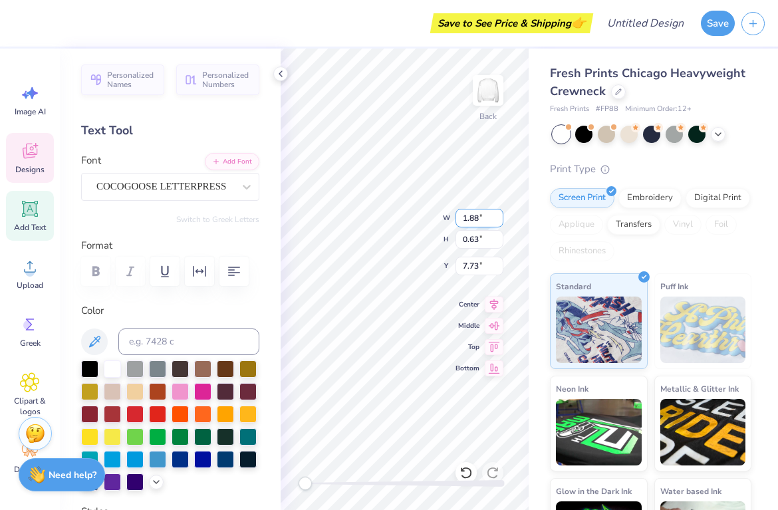
type textarea "TEXAS-UP"
drag, startPoint x: 322, startPoint y: 36, endPoint x: 478, endPoint y: 359, distance: 358.6
click at [322, 36] on div "Save to See Price & Shipping 👉" at bounding box center [305, 23] width 570 height 47
click at [747, 102] on div "Fresh Prints Chicago Heavyweight Crewneck Fresh Prints # FP88 Minimum Order: 12…" at bounding box center [651, 90] width 202 height 51
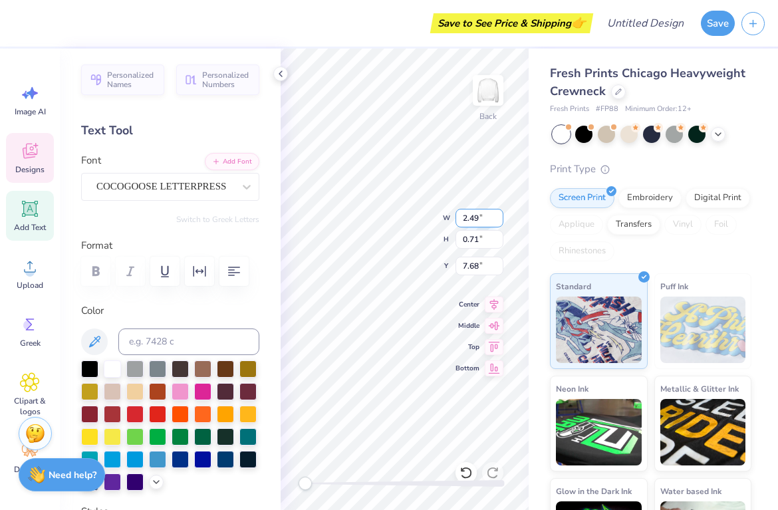
type textarea "TEXAS"
click at [460, 238] on div "Back W 2.49 2.49 " H 0.71 0.71 " Y 7.68 7.68 " Center Middle Top Bottom" at bounding box center [405, 280] width 248 height 462
click at [462, 233] on div "Back W 1.59 1.59 " H 0.56 0.56 " Y 8.34 8.34 " Center Middle Top Bottom" at bounding box center [405, 280] width 248 height 462
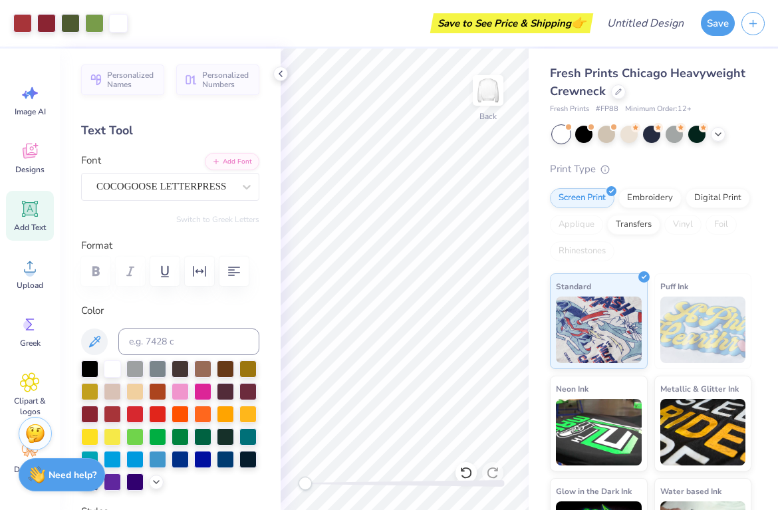
click at [468, 231] on div "Back" at bounding box center [405, 280] width 248 height 462
click at [386, 25] on div "Save to See Price & Shipping 👉" at bounding box center [362, 23] width 456 height 47
click at [464, 230] on div "Back" at bounding box center [405, 280] width 248 height 462
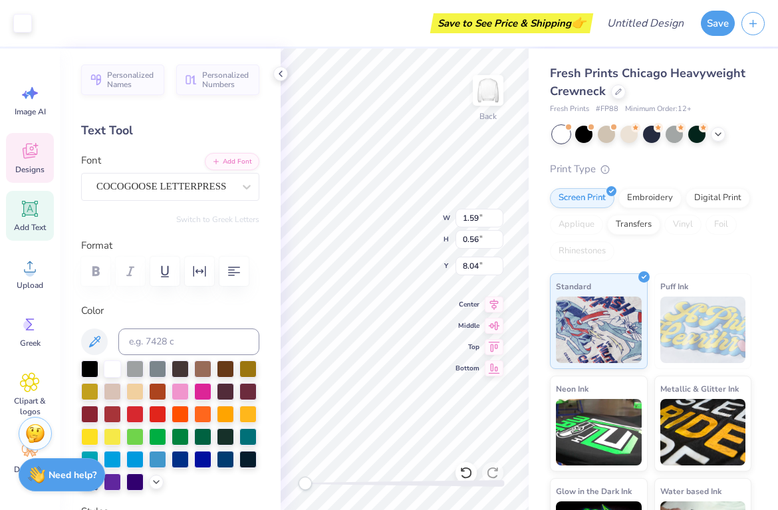
click at [458, 230] on div "Back W 1.59 1.59 " H 0.56 0.56 " Y 8.04 8.04 " Center Middle Top Bottom" at bounding box center [405, 280] width 248 height 462
click at [405, 23] on div "Save to See Price & Shipping 👉" at bounding box center [315, 23] width 552 height 47
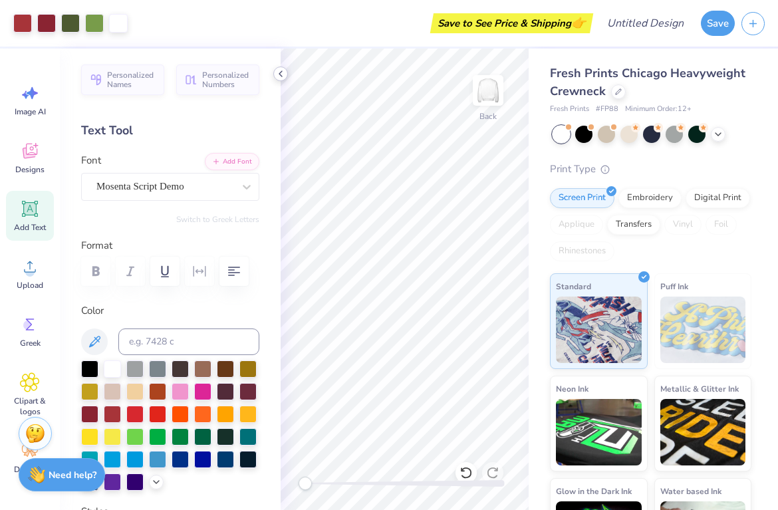
click at [279, 69] on icon at bounding box center [280, 74] width 11 height 11
click at [347, 23] on div "Save to See Price & Shipping 👉" at bounding box center [362, 23] width 456 height 47
type input "5.09"
type input "3.18"
type input "6.69"
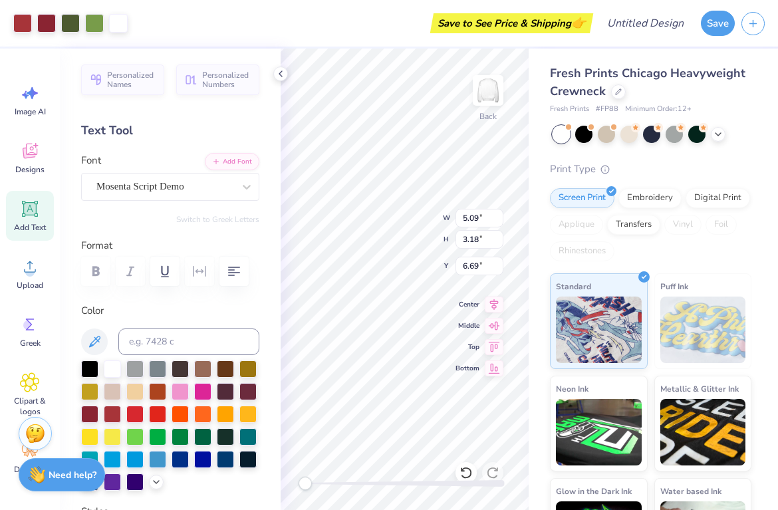
click at [755, 86] on div "Fresh Prints Chicago Heavyweight Crewneck Fresh Prints # FP88 Minimum Order: 12…" at bounding box center [653, 312] width 249 height 526
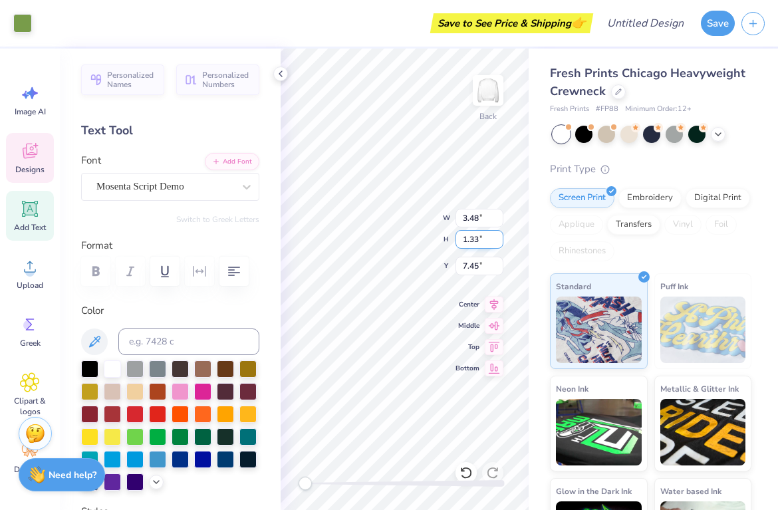
click at [460, 230] on div "Back W 3.48 3.48 " H 1.33 1.33 " Y 7.45 7.45 " Center Middle Top Bottom" at bounding box center [405, 280] width 248 height 462
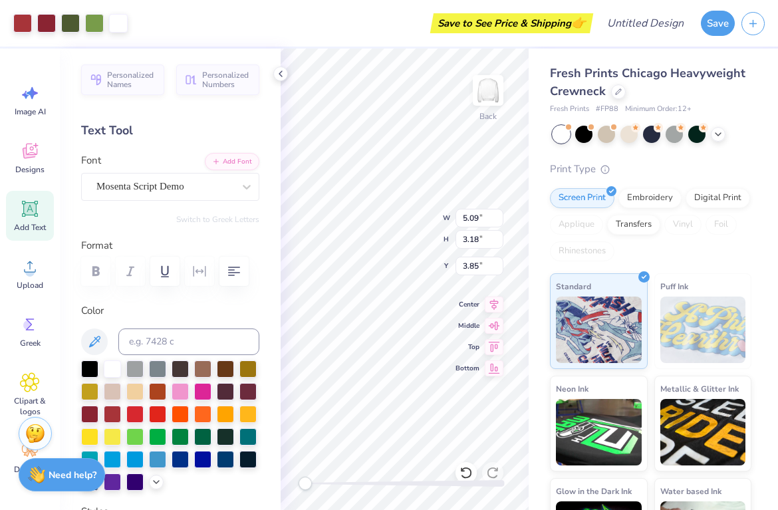
type input "3.85"
click at [348, 10] on div "Save to See Price & Shipping 👉" at bounding box center [362, 23] width 456 height 47
click at [749, 56] on div "Fresh Prints Chicago Heavyweight Crewneck Fresh Prints # FP88 Minimum Order: 12…" at bounding box center [653, 312] width 249 height 526
click at [776, 136] on div "Fresh Prints Chicago Heavyweight Crewneck Fresh Prints # FP88 Minimum Order: 12…" at bounding box center [653, 312] width 249 height 526
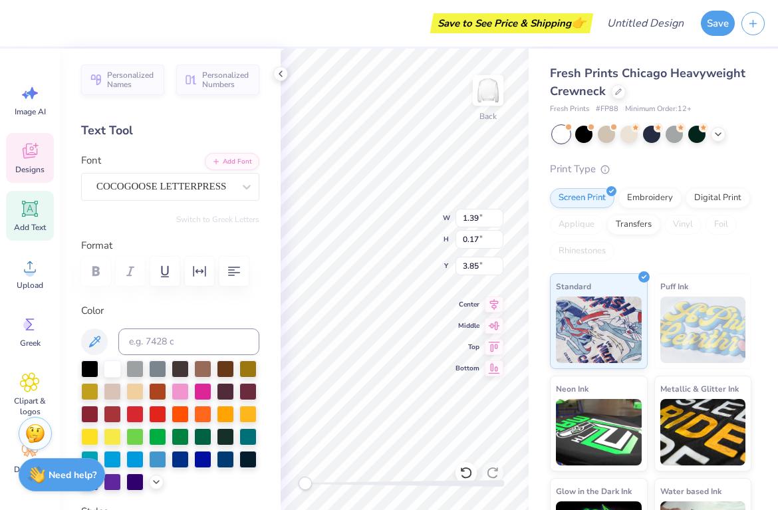
type textarea "S"
type textarea "SMU STUDENT"
drag, startPoint x: 736, startPoint y: 151, endPoint x: 727, endPoint y: 128, distance: 24.2
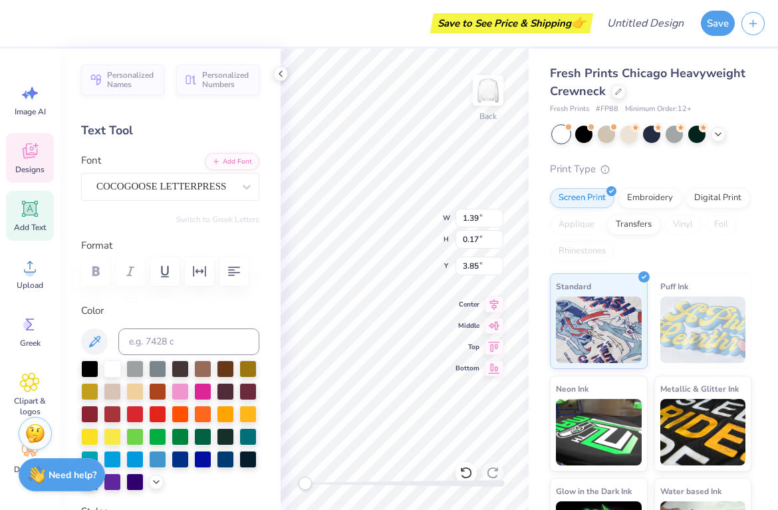
click at [736, 151] on div "Fresh Prints Chicago Heavyweight Crewneck Fresh Prints # FP88 Minimum Order: 12…" at bounding box center [651, 320] width 202 height 510
click at [362, 35] on div "Save to See Price & Shipping 👉" at bounding box center [305, 23] width 570 height 47
click at [282, 78] on icon at bounding box center [280, 74] width 11 height 11
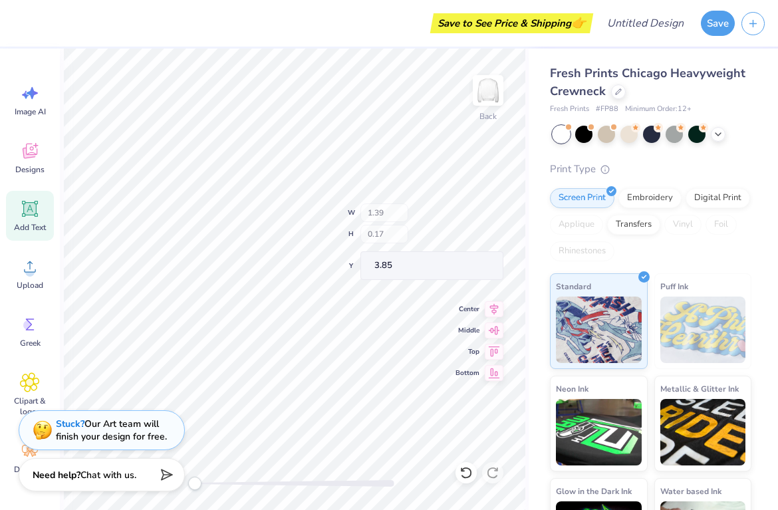
click at [727, 128] on div at bounding box center [652, 134] width 199 height 17
click at [756, 116] on div "Fresh Prints Chicago Heavyweight Crewneck Fresh Prints # FP88 Minimum Order: 12…" at bounding box center [653, 312] width 249 height 526
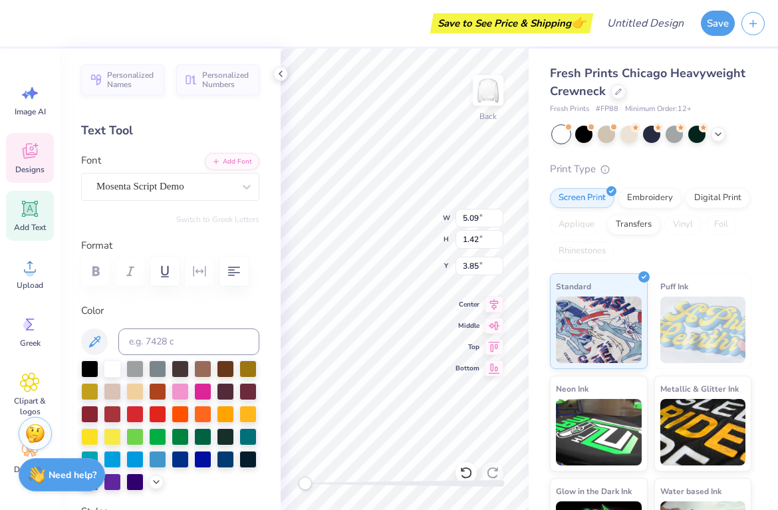
type input "5.09"
type input "1.42"
type input "3.00"
click at [331, 23] on div "Save to See Price & Shipping 👉" at bounding box center [362, 23] width 456 height 47
click at [756, 100] on div "Fresh Prints Chicago Heavyweight Crewneck Fresh Prints # FP88 Minimum Order: 12…" at bounding box center [653, 312] width 249 height 526
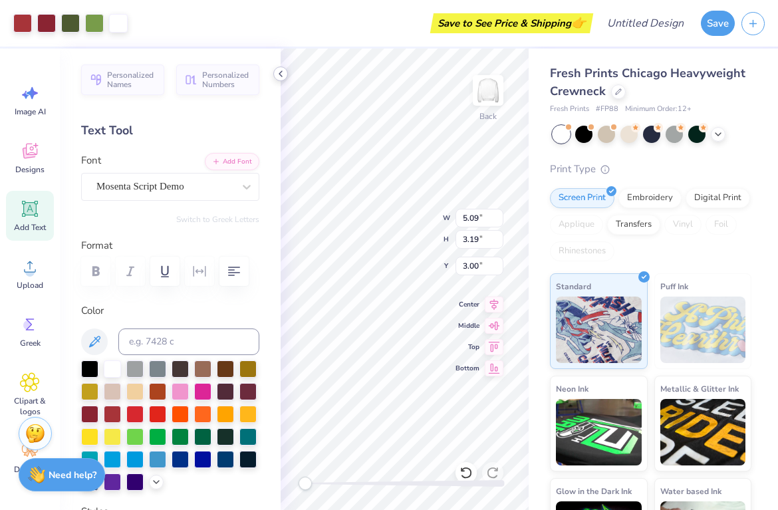
click at [279, 75] on icon at bounding box center [280, 74] width 11 height 11
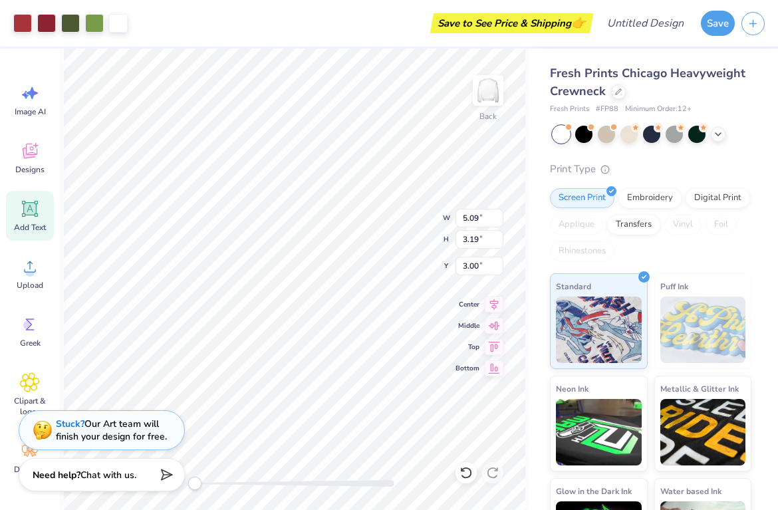
click at [401, 23] on div "Save to See Price & Shipping 👉" at bounding box center [362, 23] width 456 height 47
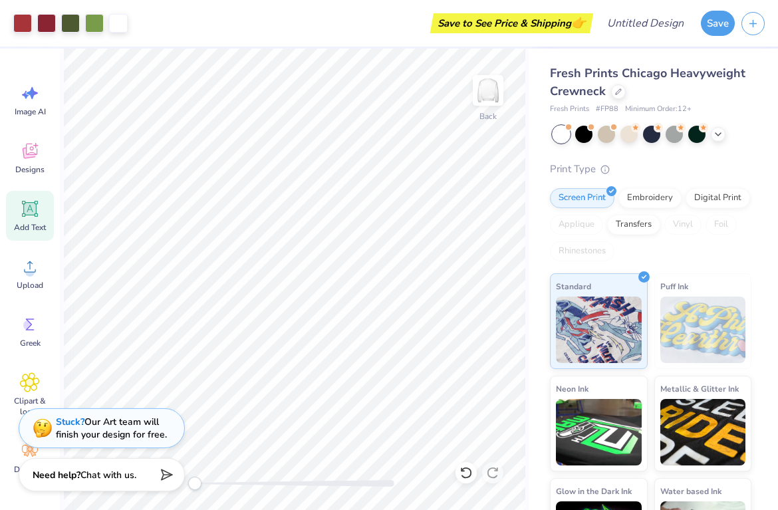
click at [104, 432] on div "Stuck? Our Art team will finish your design for free." at bounding box center [111, 428] width 111 height 25
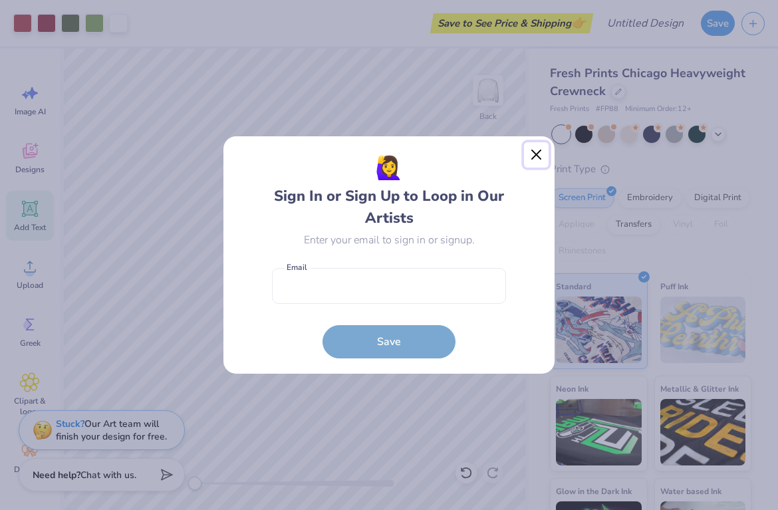
click at [534, 155] on button "Close" at bounding box center [536, 154] width 25 height 25
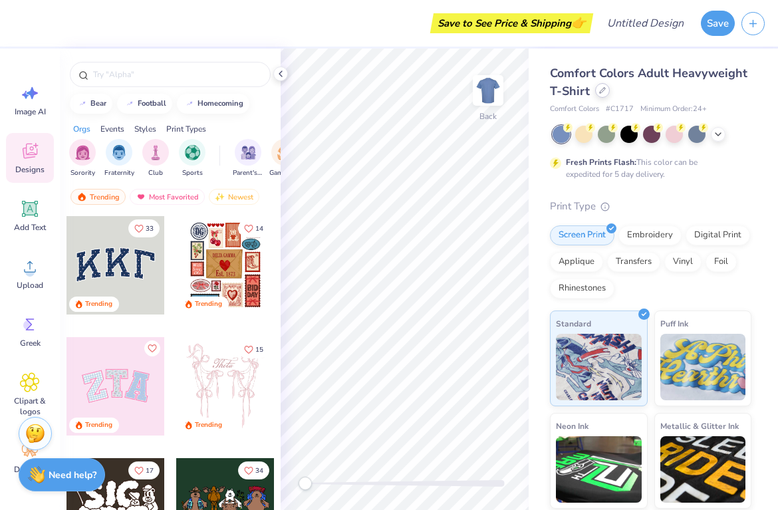
click at [599, 93] on icon at bounding box center [602, 90] width 7 height 7
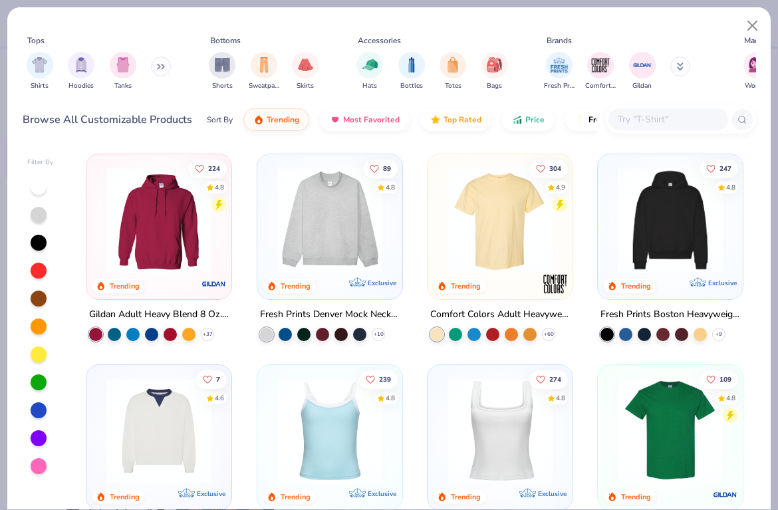
click at [305, 229] on img at bounding box center [330, 220] width 118 height 105
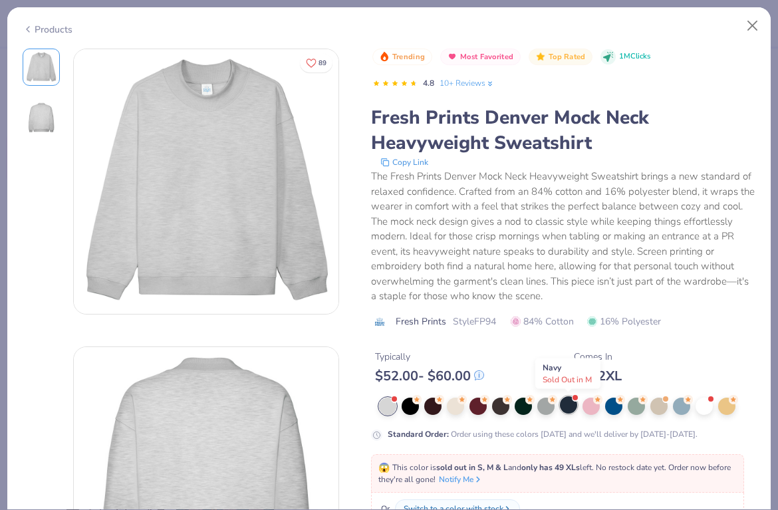
click at [570, 407] on div at bounding box center [568, 405] width 17 height 17
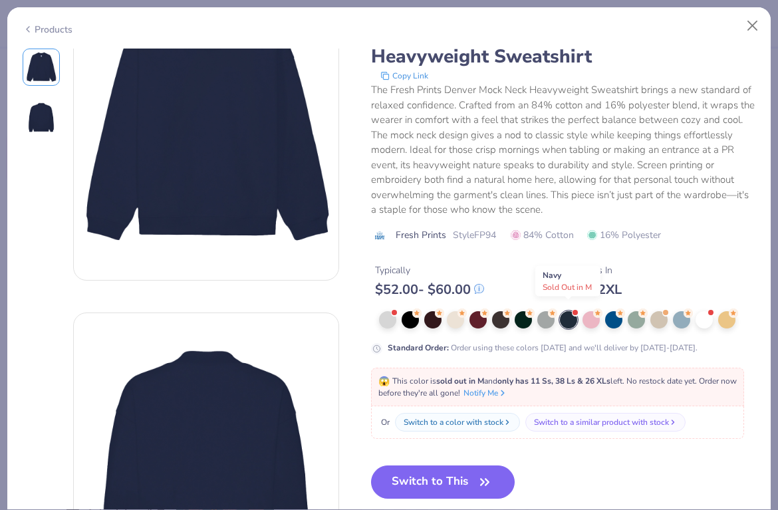
scroll to position [103, 0]
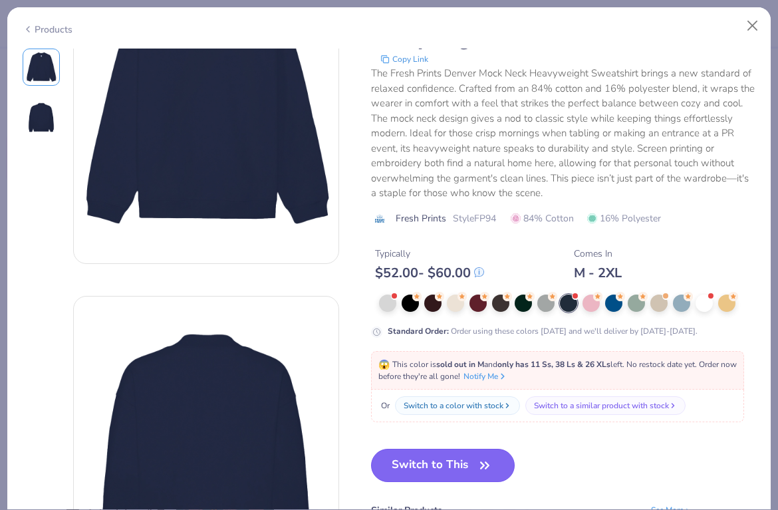
click at [470, 475] on button "Switch to This" at bounding box center [443, 465] width 144 height 33
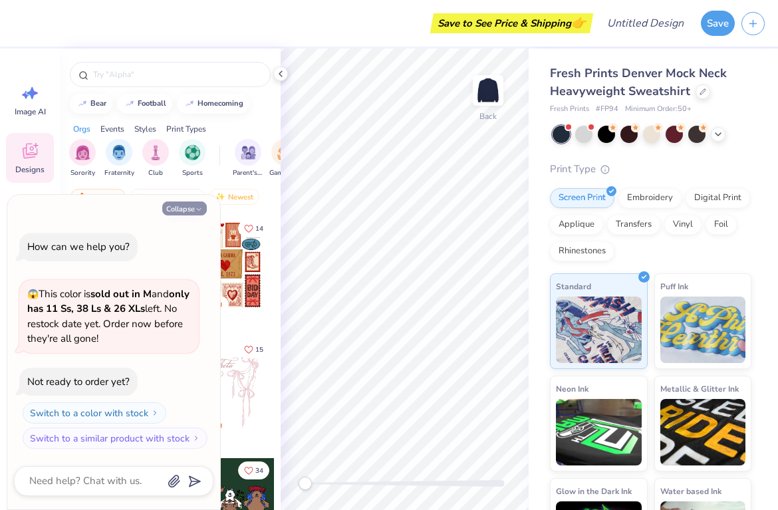
click at [197, 207] on icon "button" at bounding box center [199, 210] width 8 height 8
type textarea "x"
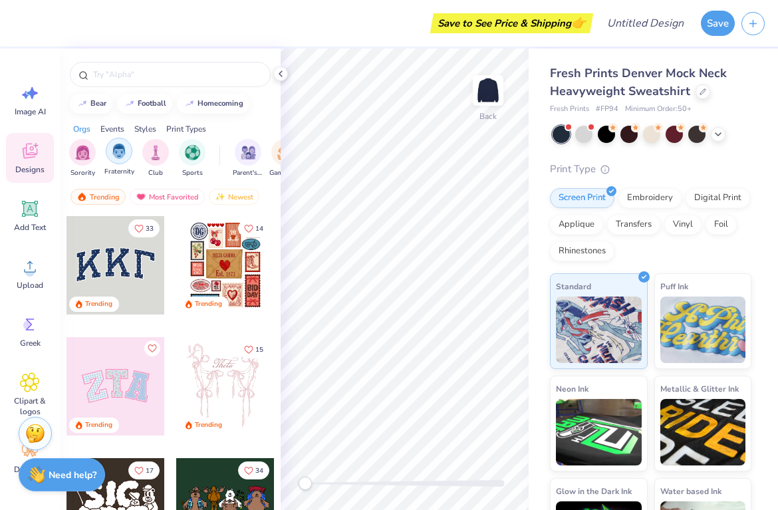
click at [124, 158] on img "filter for Fraternity" at bounding box center [119, 151] width 15 height 15
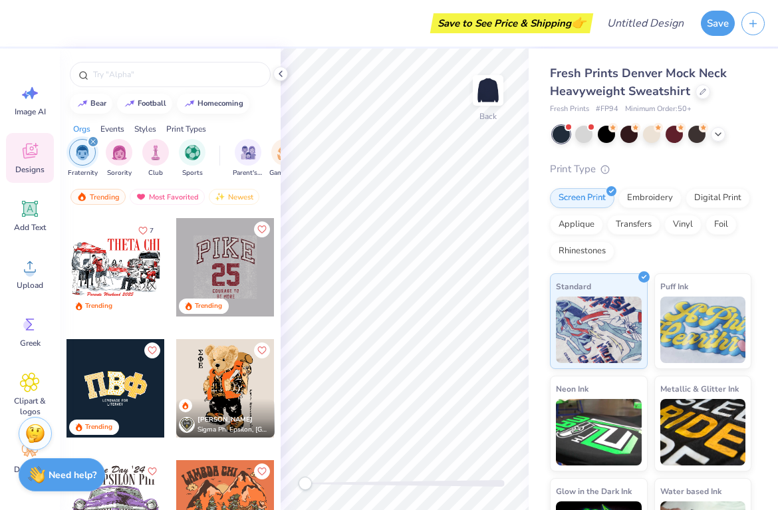
scroll to position [103, 0]
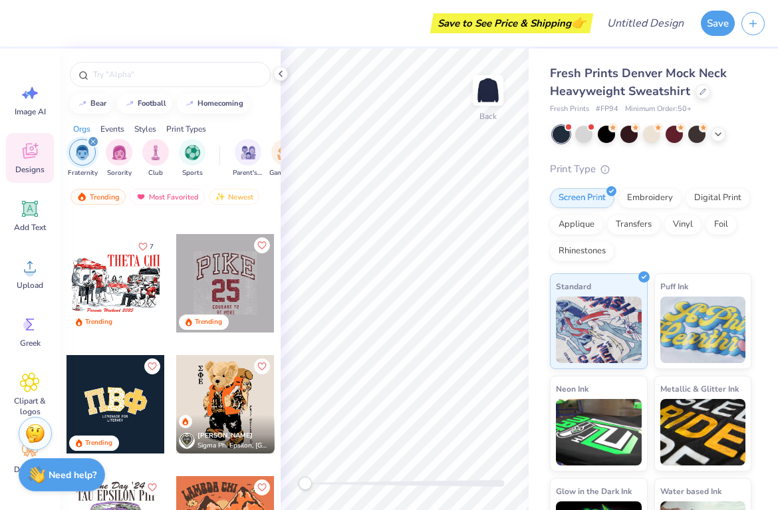
click at [228, 263] on div at bounding box center [225, 283] width 98 height 98
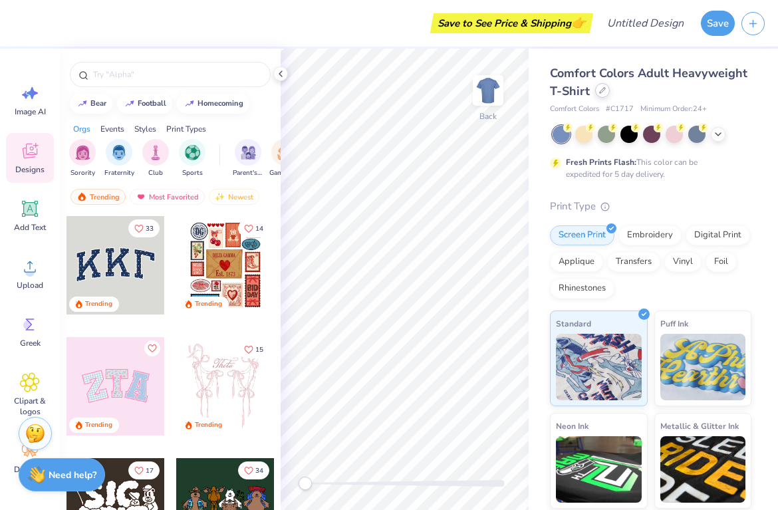
click at [605, 92] on icon at bounding box center [602, 90] width 7 height 7
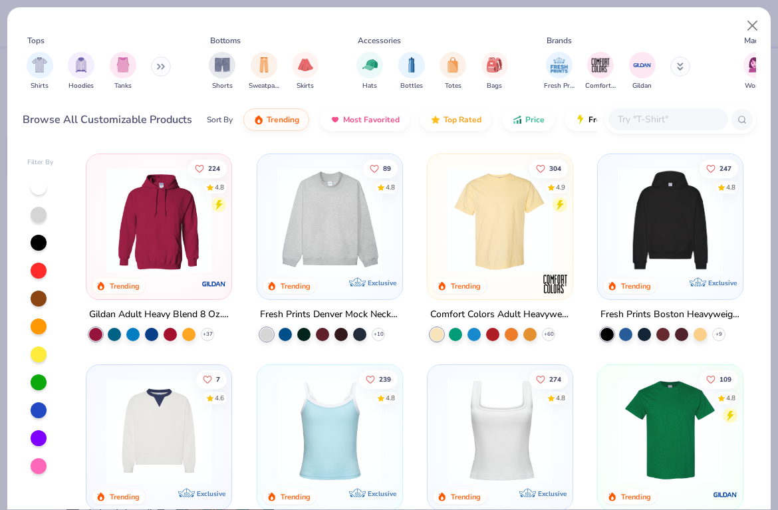
click at [309, 238] on img at bounding box center [330, 220] width 118 height 105
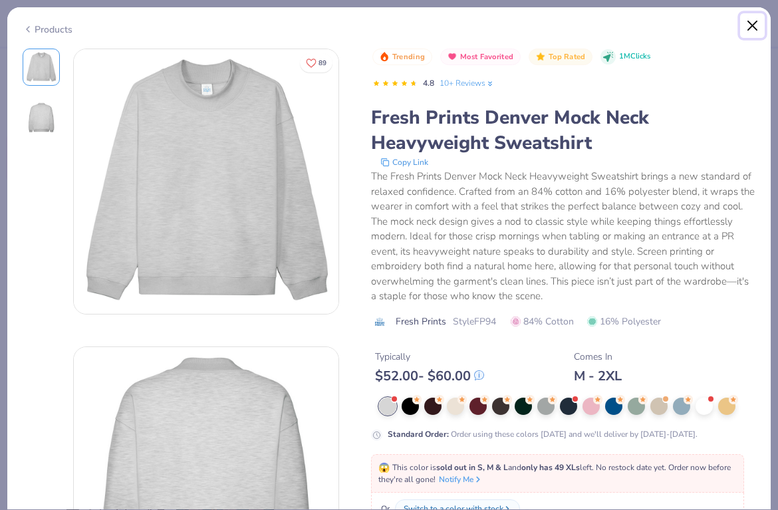
click at [752, 29] on button "Close" at bounding box center [753, 25] width 25 height 25
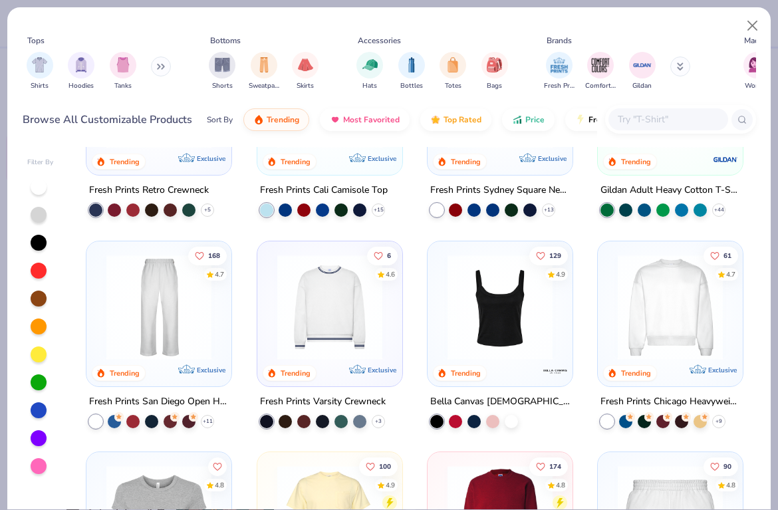
scroll to position [351, 0]
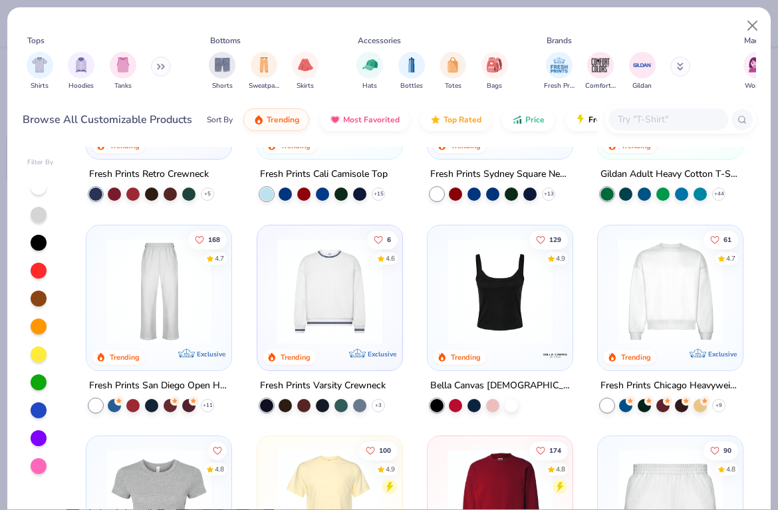
click at [675, 299] on img at bounding box center [670, 290] width 118 height 105
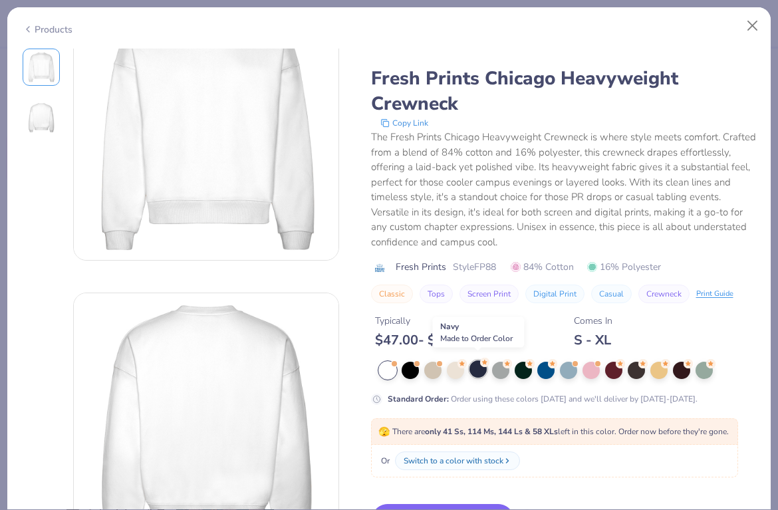
scroll to position [69, 0]
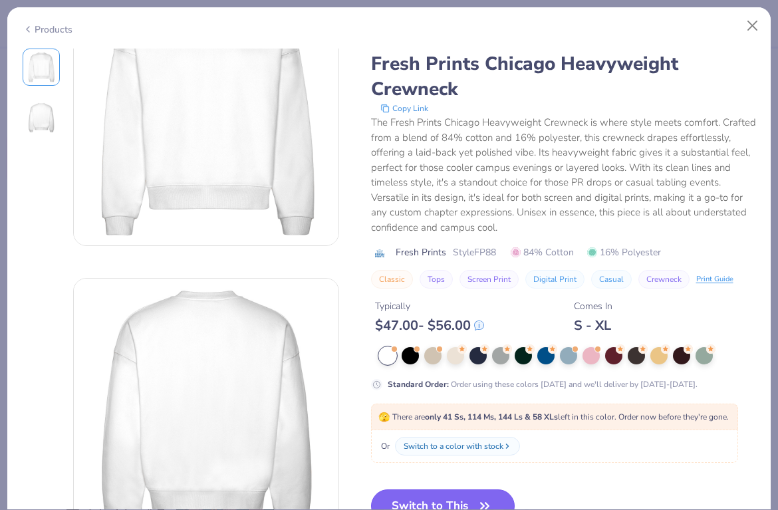
click at [439, 496] on button "Switch to This" at bounding box center [443, 506] width 144 height 33
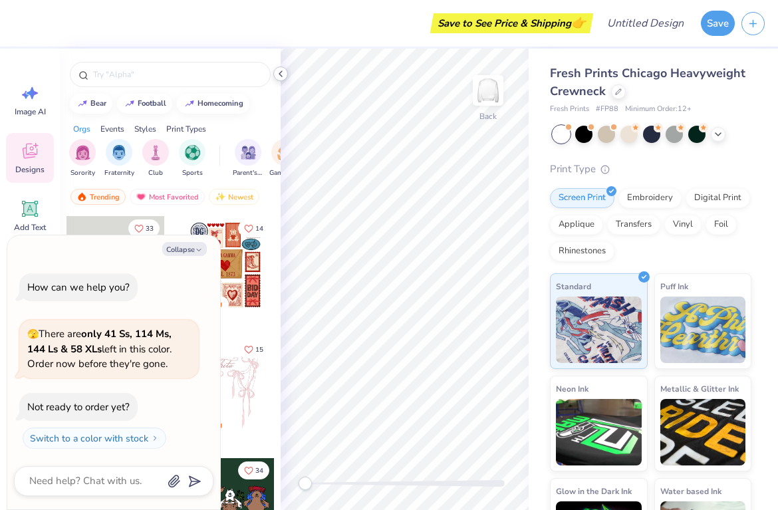
click at [281, 69] on icon at bounding box center [280, 74] width 11 height 11
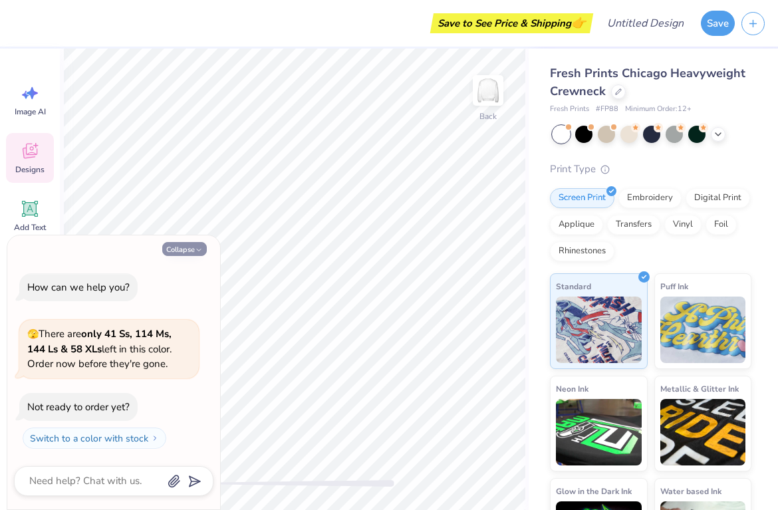
click at [194, 249] on button "Collapse" at bounding box center [184, 249] width 45 height 14
type textarea "x"
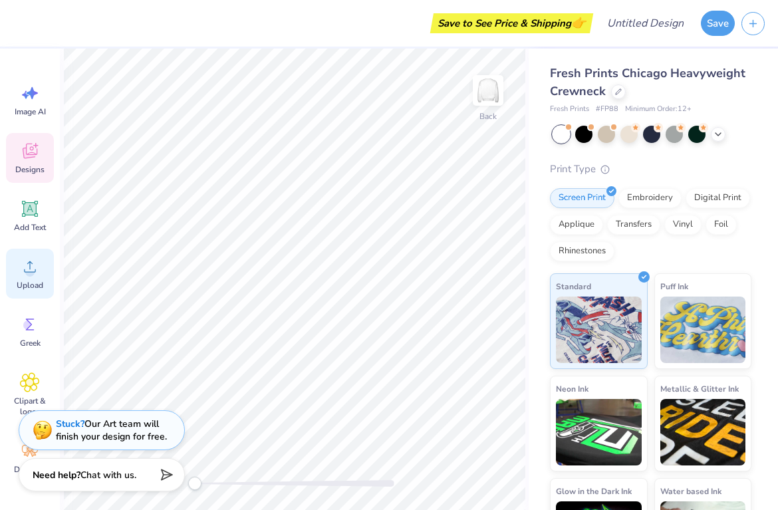
click at [40, 273] on div "Upload" at bounding box center [30, 274] width 48 height 50
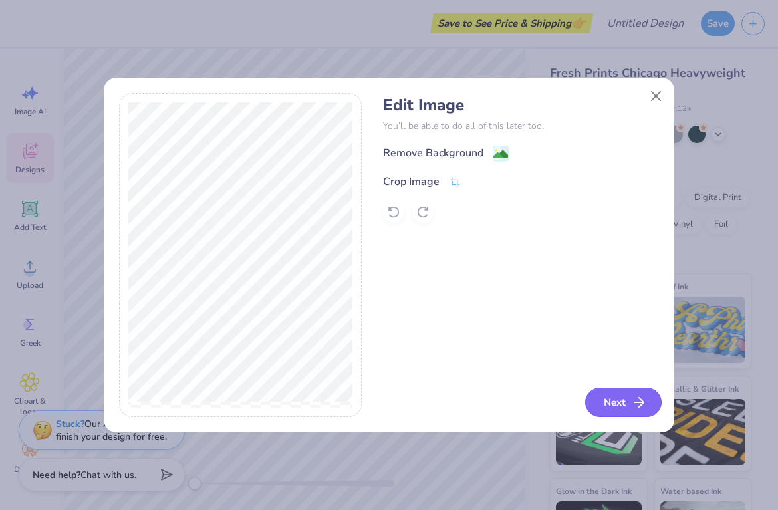
click at [621, 404] on button "Next" at bounding box center [623, 402] width 77 height 29
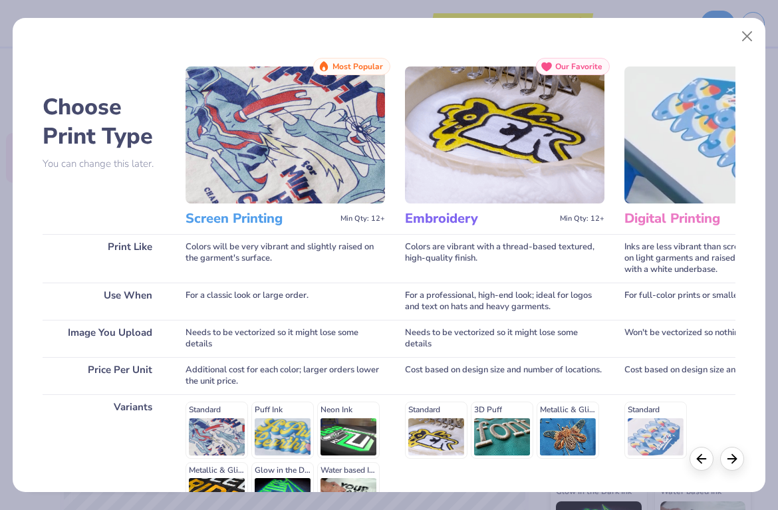
click at [327, 137] on img at bounding box center [286, 135] width 200 height 137
click at [218, 424] on div "Standard Puff Ink Neon Ink Metallic & Glitter Ink Glow in the Dark Ink Water ba…" at bounding box center [286, 460] width 200 height 117
click at [739, 463] on icon at bounding box center [732, 457] width 15 height 15
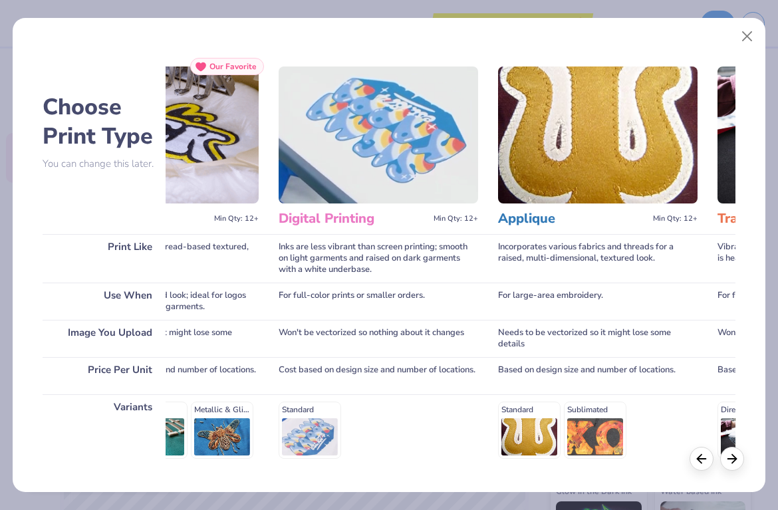
scroll to position [0, 347]
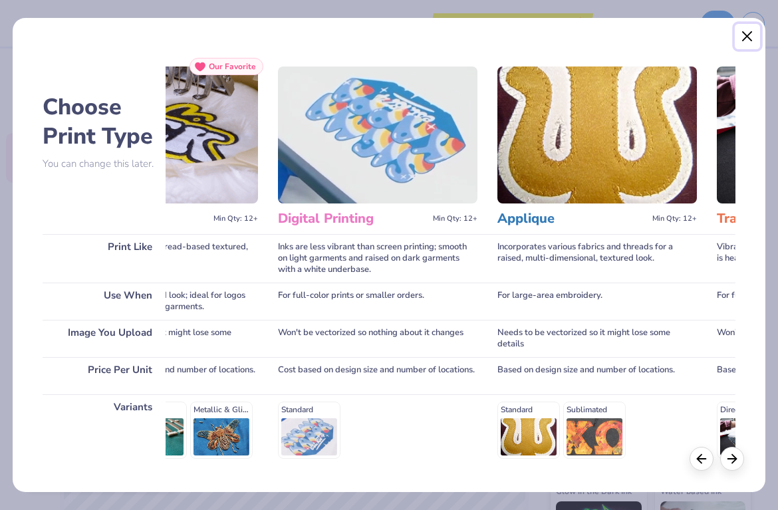
click at [749, 35] on button "Close" at bounding box center [747, 36] width 25 height 25
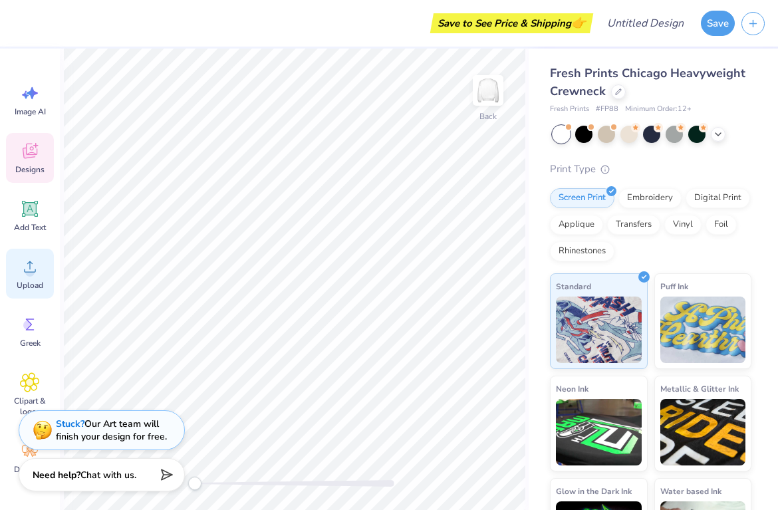
click at [34, 275] on icon at bounding box center [30, 267] width 20 height 20
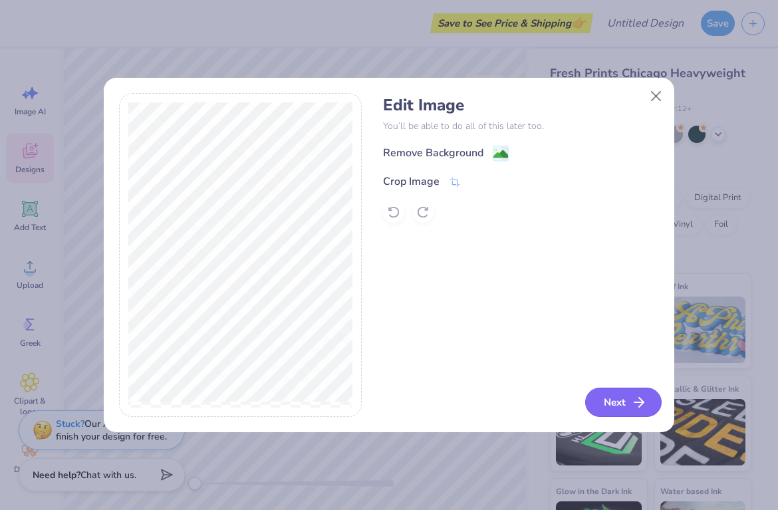
click at [635, 413] on button "Next" at bounding box center [623, 402] width 77 height 29
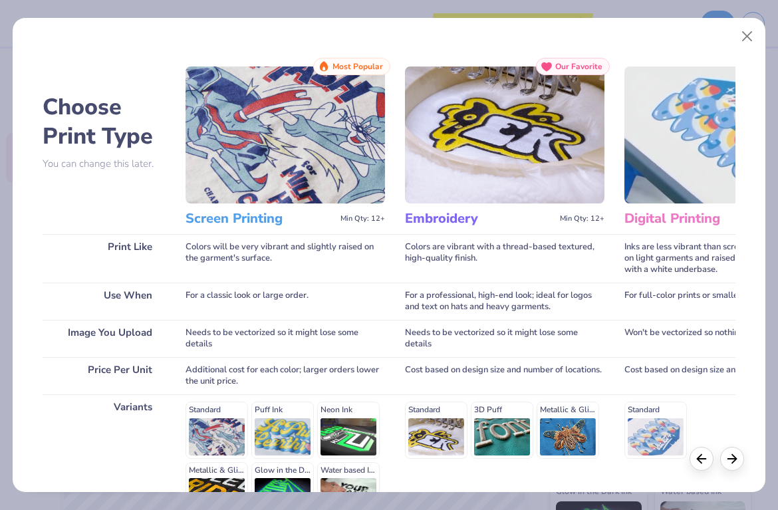
scroll to position [153, 0]
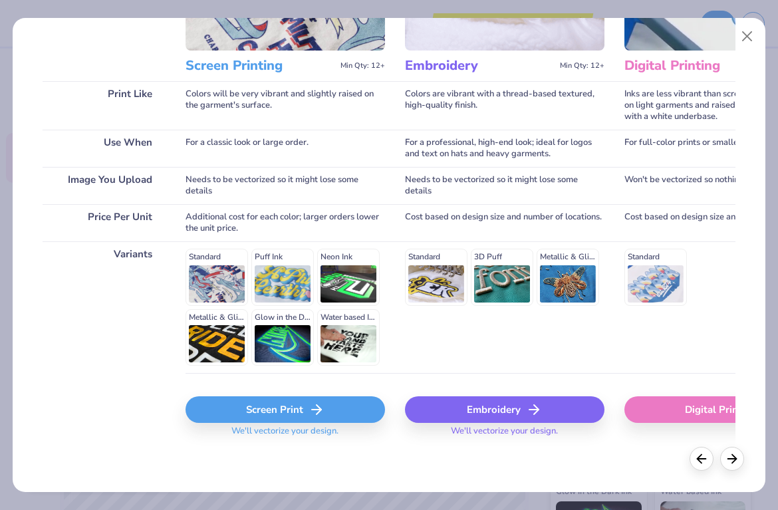
click at [293, 407] on div "Screen Print" at bounding box center [286, 410] width 200 height 27
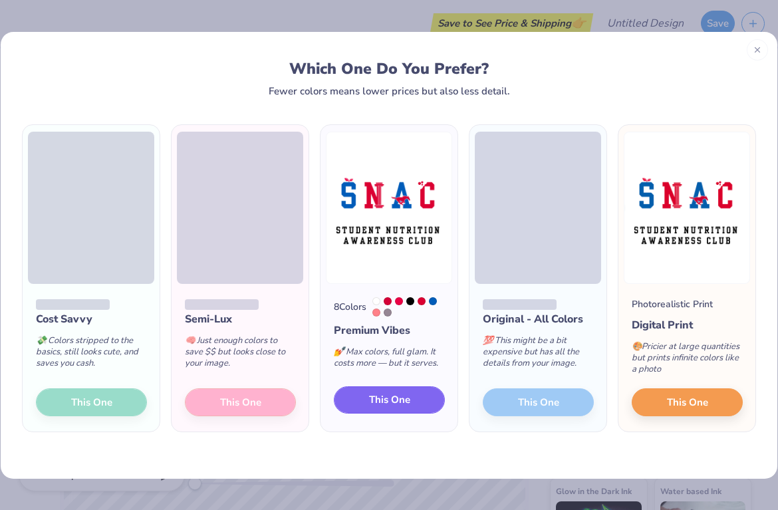
click at [397, 401] on span "This One" at bounding box center [389, 400] width 41 height 15
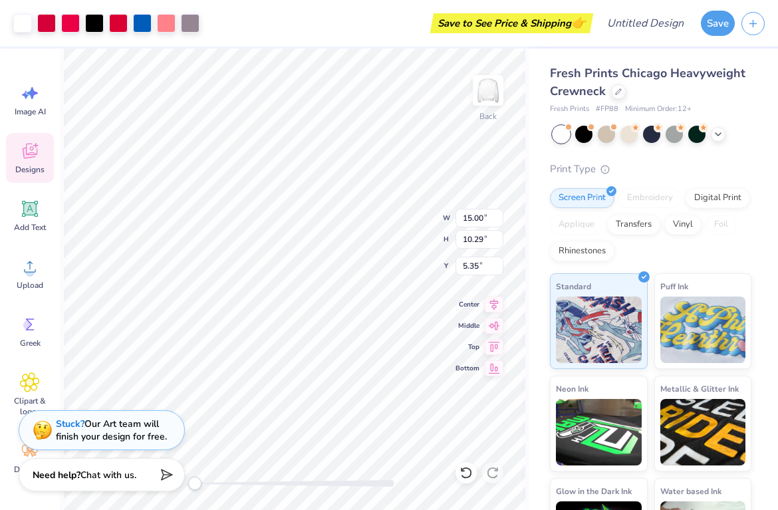
click at [367, 27] on div "Save to See Price & Shipping 👉" at bounding box center [398, 23] width 384 height 47
click at [367, 4] on div "Save to See Price & Shipping 👉" at bounding box center [398, 23] width 384 height 47
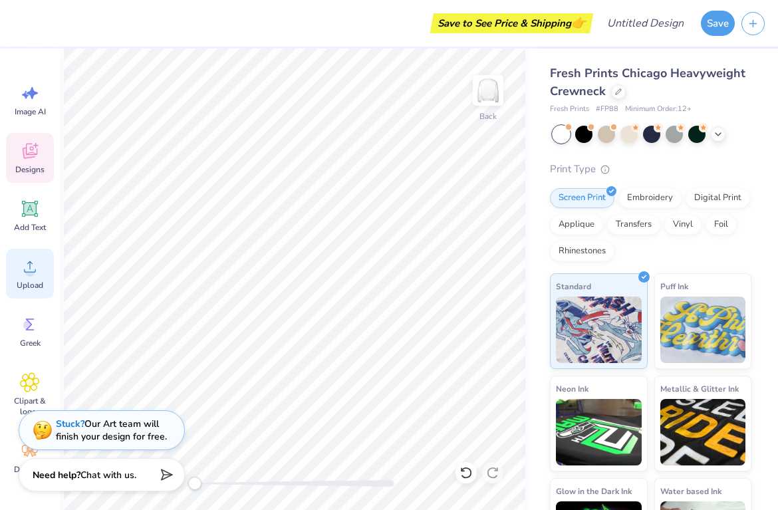
click at [31, 281] on span "Upload" at bounding box center [30, 285] width 27 height 11
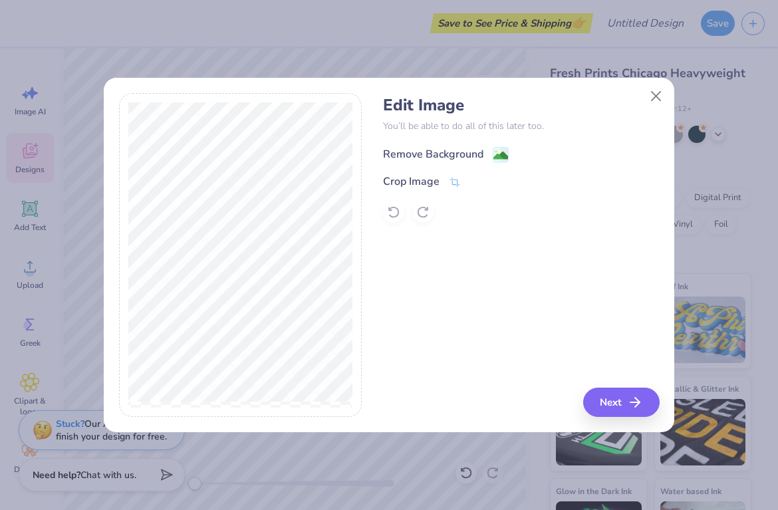
click at [448, 153] on div "Remove Background" at bounding box center [433, 154] width 100 height 16
click at [623, 409] on button "Next" at bounding box center [623, 402] width 77 height 29
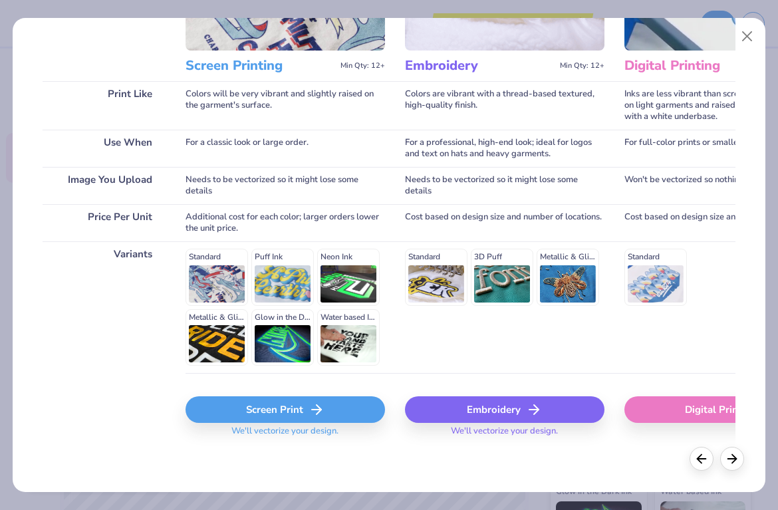
click at [275, 414] on div "Screen Print" at bounding box center [286, 410] width 200 height 27
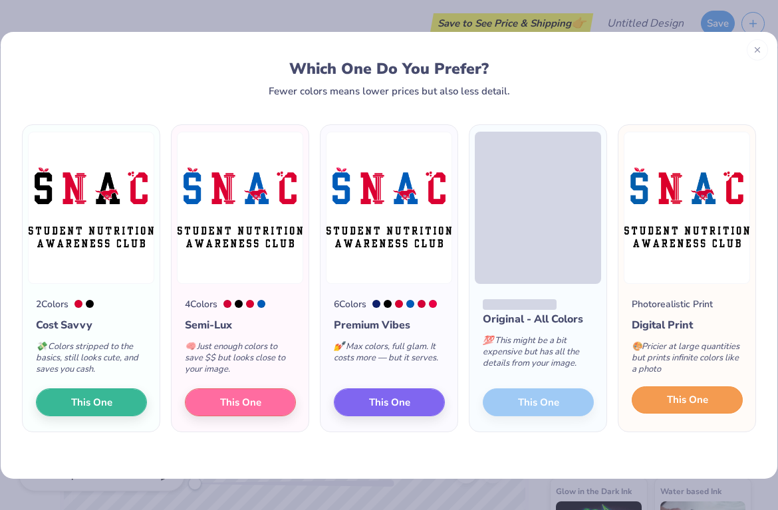
click at [713, 401] on button "This One" at bounding box center [687, 401] width 111 height 28
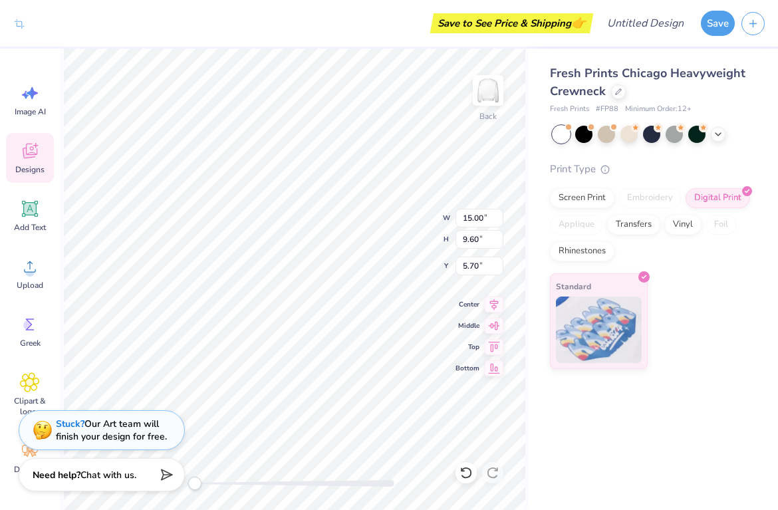
click at [383, 33] on div "Save to See Price & Shipping 👉" at bounding box center [311, 23] width 558 height 47
click at [534, 139] on div "Fresh Prints Chicago Heavyweight Crewneck Fresh Prints # FP88 Minimum Order: 12…" at bounding box center [653, 209] width 249 height 321
click at [337, 32] on div "Save to See Price & Shipping 👉" at bounding box center [311, 23] width 558 height 47
click at [527, 137] on div "Back W 15.00 15.00 " H 9.60 9.60 " Y 5.70 5.70 " Center Middle Top Bottom" at bounding box center [294, 280] width 469 height 462
click at [29, 147] on icon at bounding box center [30, 151] width 20 height 20
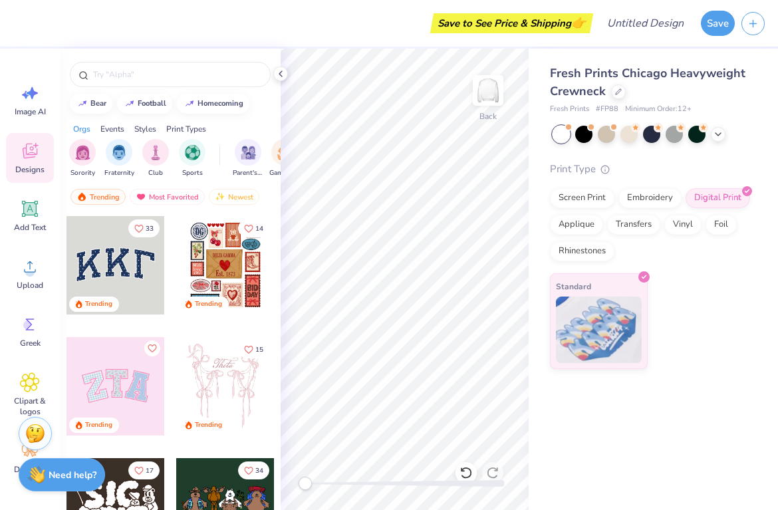
click at [146, 126] on div "Styles" at bounding box center [145, 129] width 22 height 12
click at [118, 152] on img "filter for Minimalist" at bounding box center [119, 151] width 15 height 15
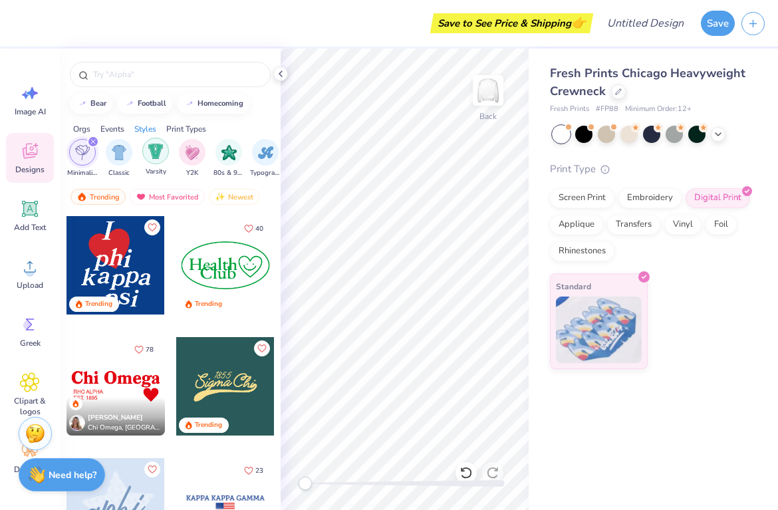
click at [157, 158] on img "filter for Varsity" at bounding box center [155, 151] width 15 height 15
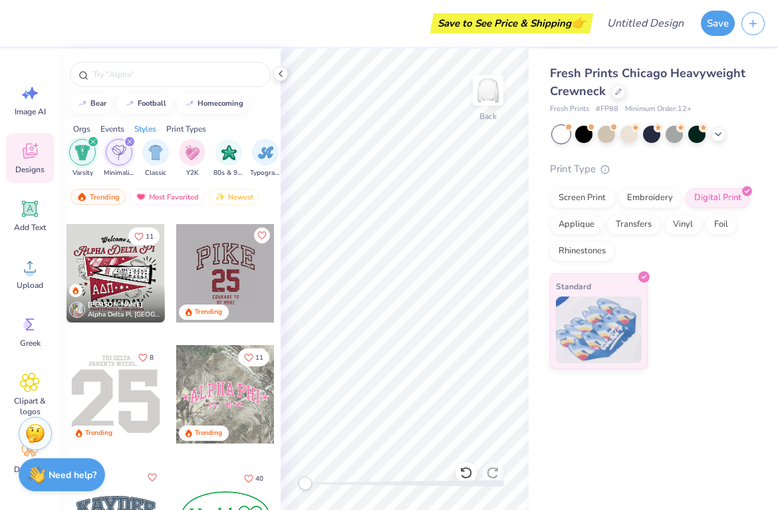
scroll to position [474, 0]
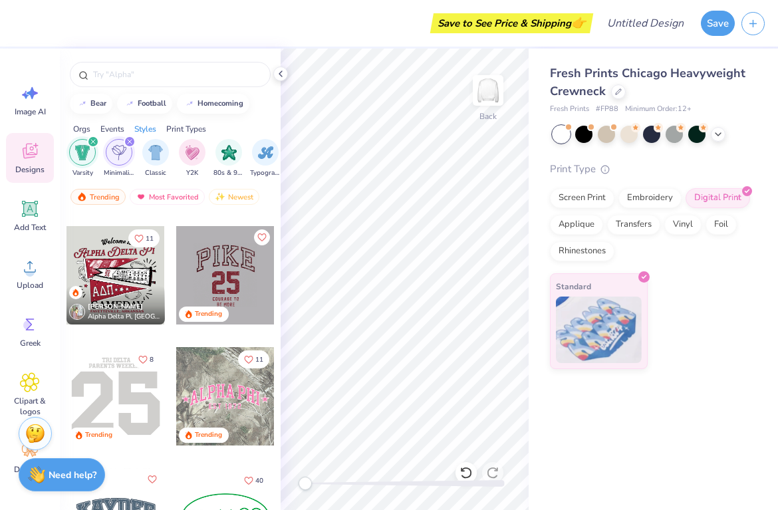
click at [244, 281] on div at bounding box center [225, 275] width 98 height 98
